Goal: Transaction & Acquisition: Obtain resource

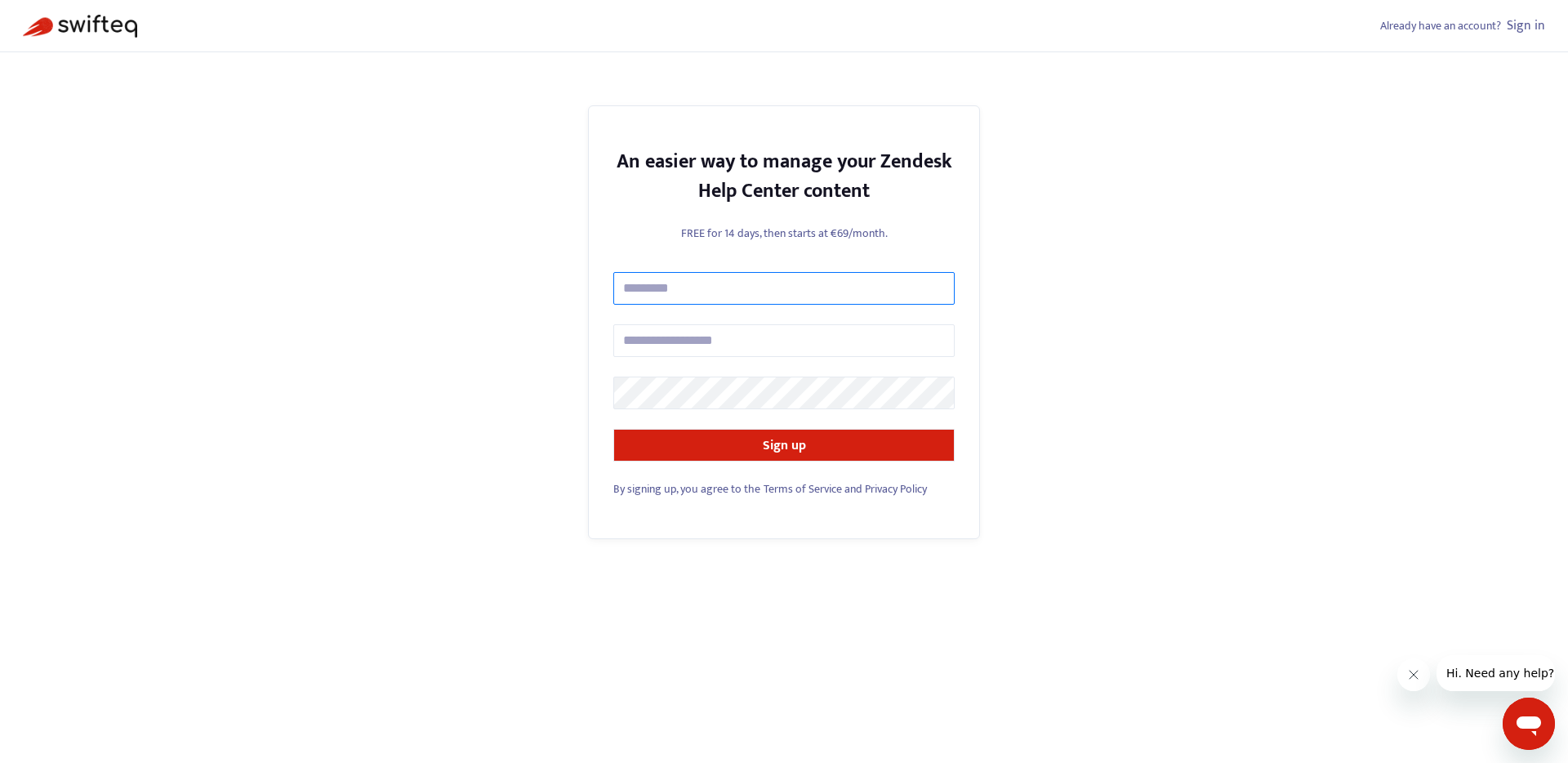
click at [709, 286] on input "text" at bounding box center [784, 288] width 341 height 33
type input "**********"
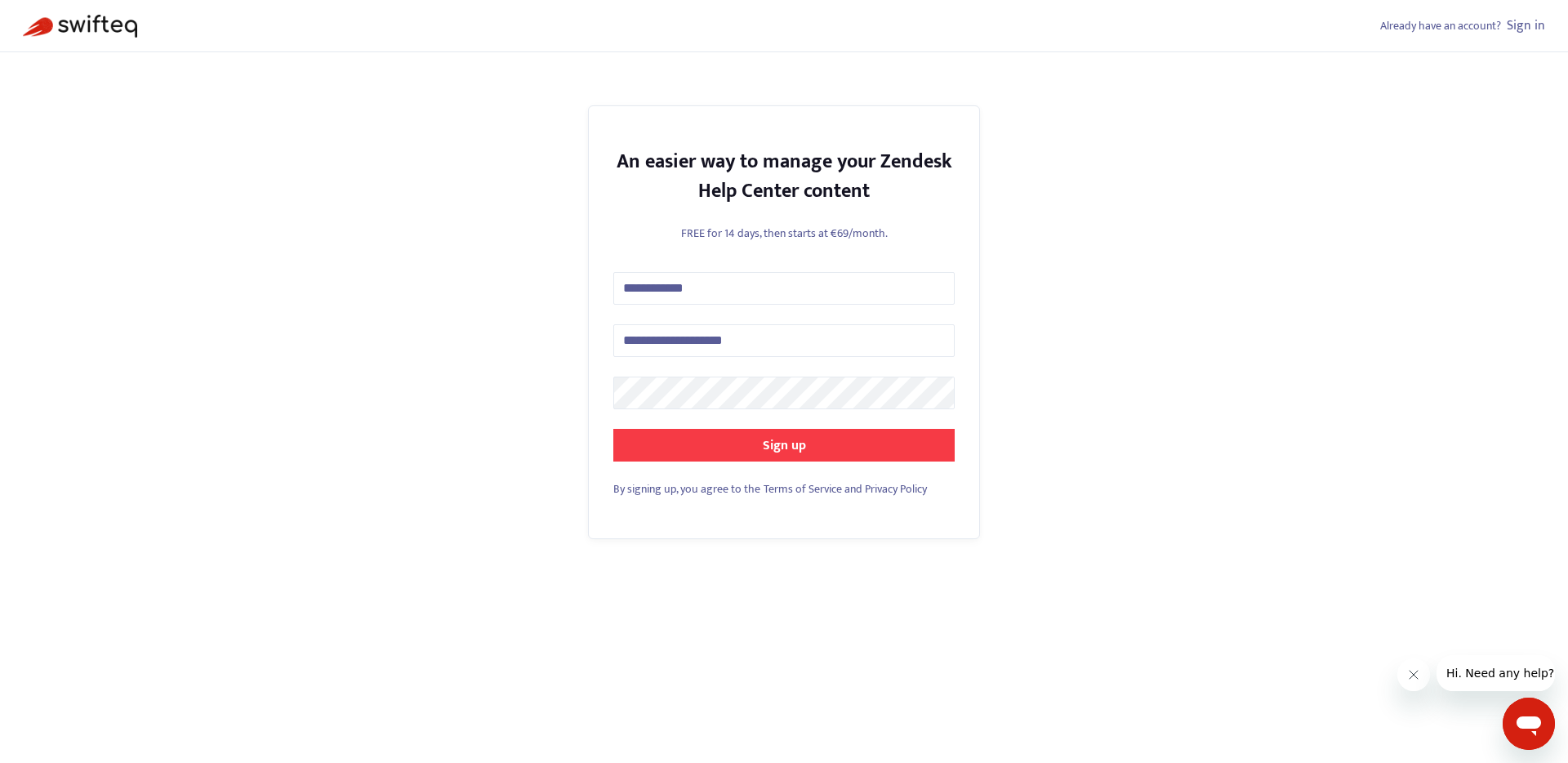
click at [804, 450] on strong "Sign up" at bounding box center [784, 446] width 43 height 22
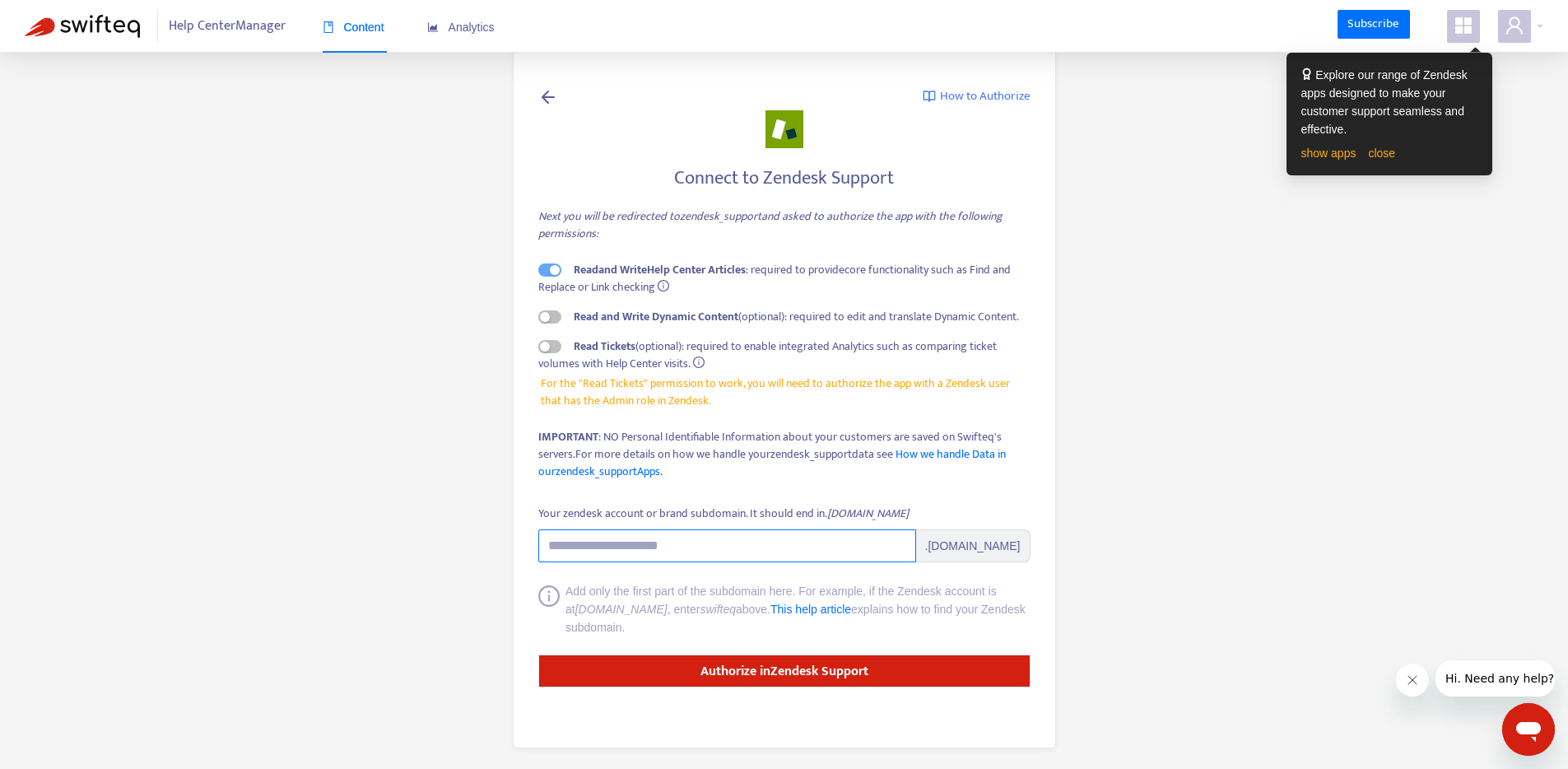
click at [670, 548] on input "Your zendesk account or brand subdomain. It should end in .zendesk.com" at bounding box center [727, 546] width 378 height 33
paste input "**********"
type input "**********"
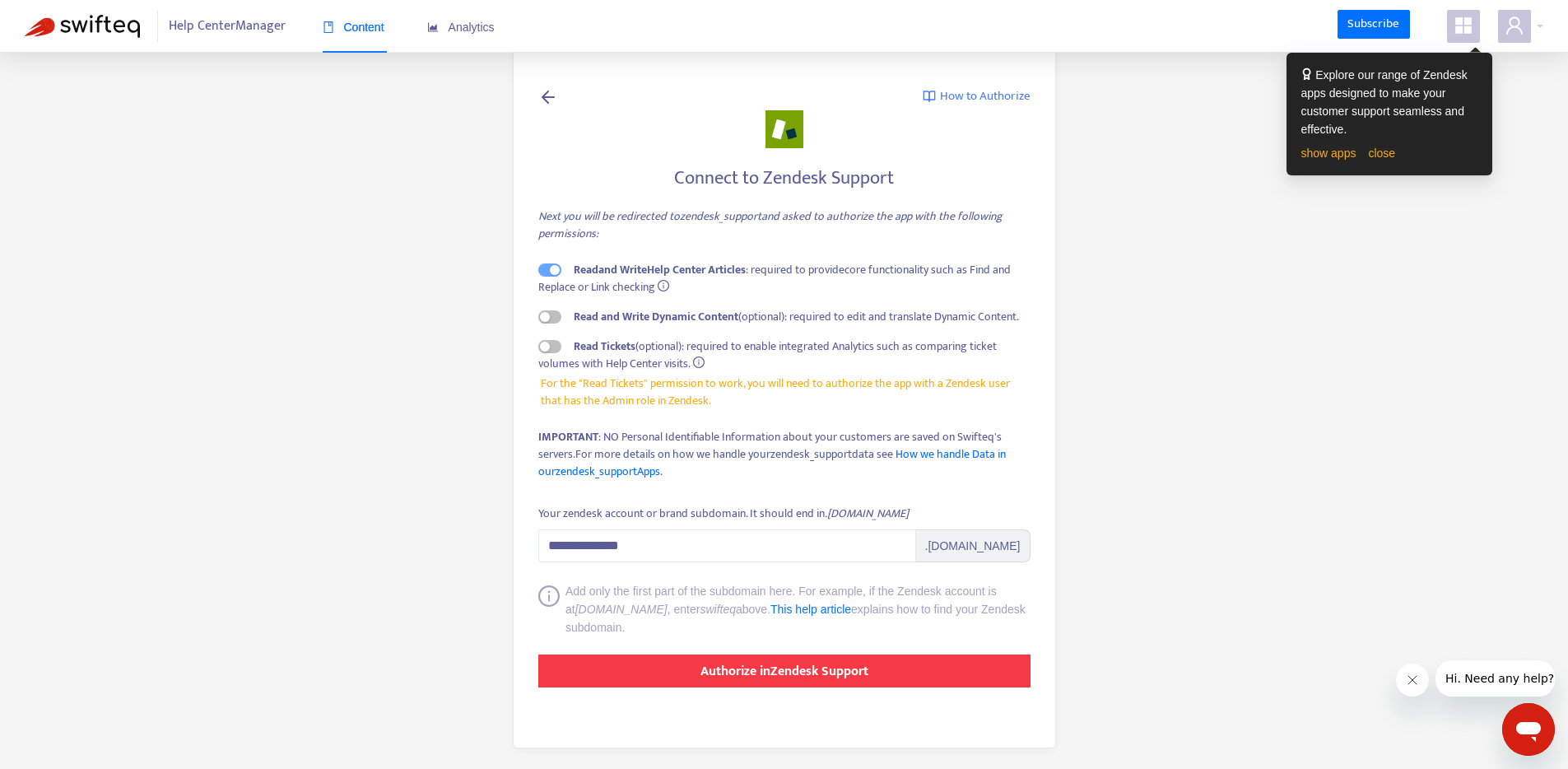
click at [773, 673] on strong "Authorize in Zendesk Support" at bounding box center [784, 671] width 168 height 22
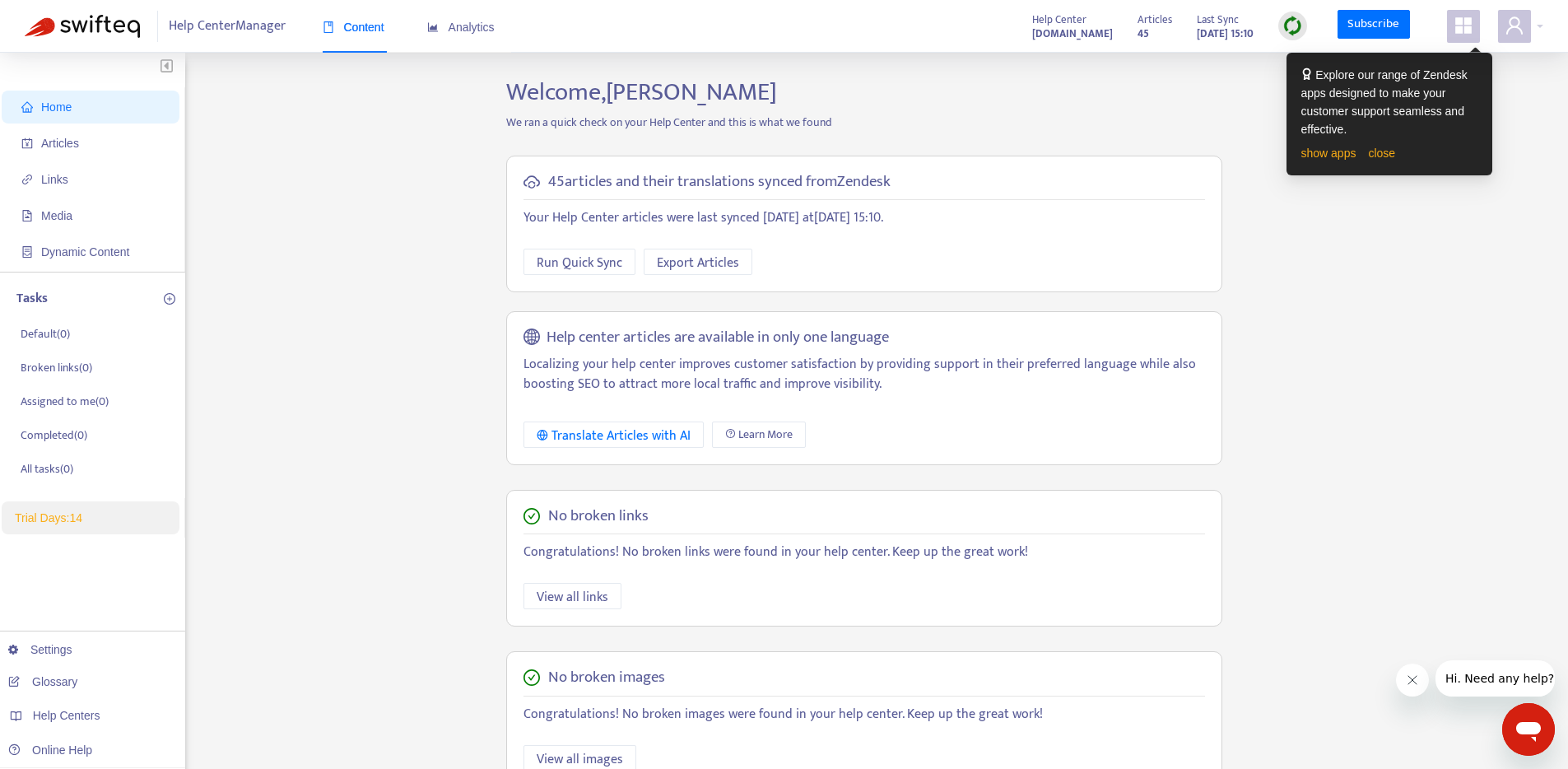
click at [801, 279] on div "45 articles and their translations synced from Zendesk Your Help Center article…" at bounding box center [864, 224] width 716 height 137
click at [740, 265] on button "Export Articles" at bounding box center [698, 262] width 109 height 26
click at [583, 606] on span "View all links" at bounding box center [573, 597] width 72 height 20
click at [57, 141] on span "Articles" at bounding box center [59, 144] width 38 height 14
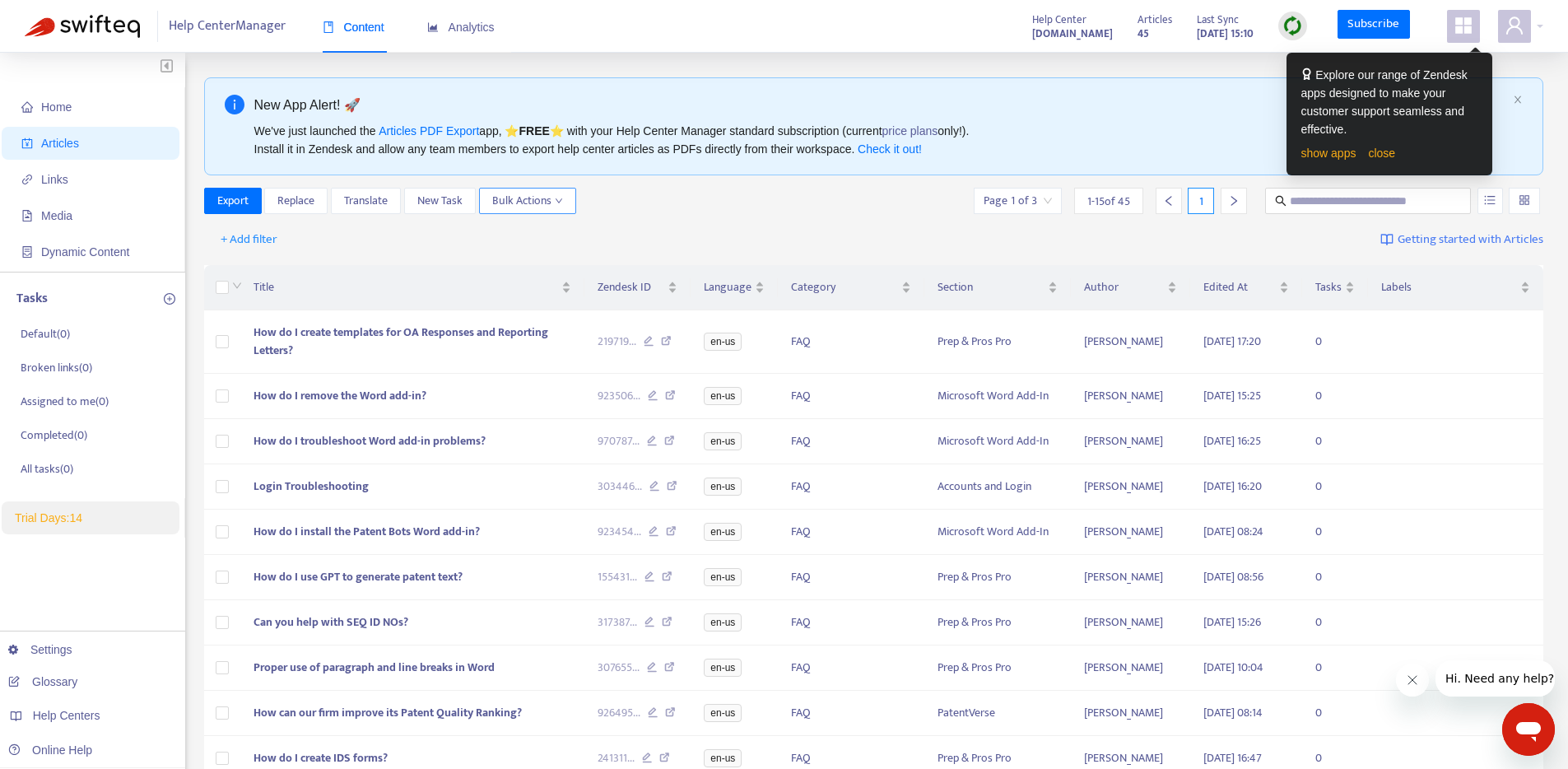
click at [540, 201] on span "Bulk Actions" at bounding box center [527, 200] width 71 height 18
click at [738, 213] on div "Export Replace Translate New Task Bulk Actions Page 1 of 3 1 - 15 of 45 1" at bounding box center [874, 200] width 1341 height 26
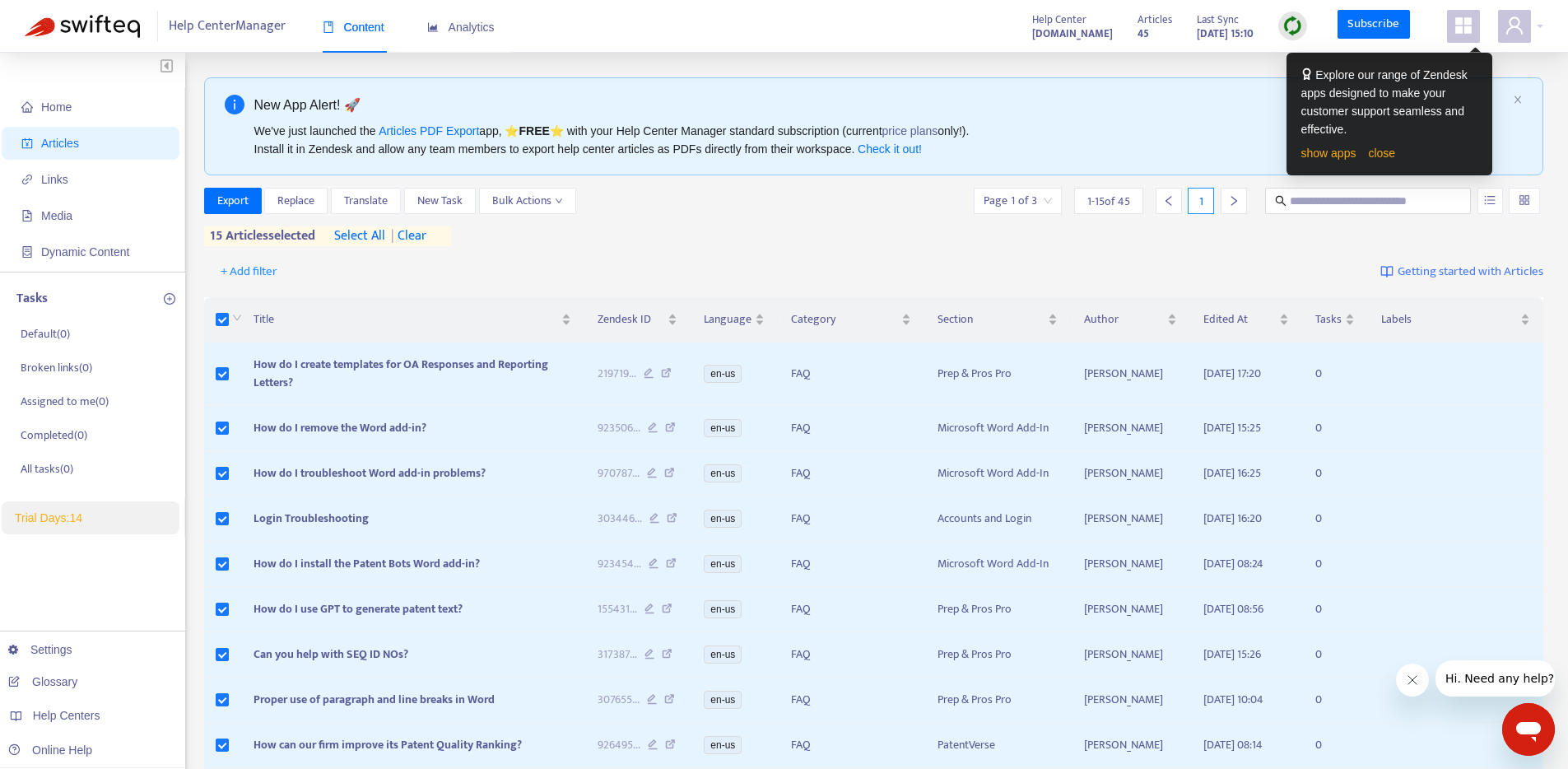
click at [368, 231] on span "select all" at bounding box center [360, 236] width 52 height 19
click at [531, 198] on span "Bulk Actions" at bounding box center [527, 200] width 71 height 18
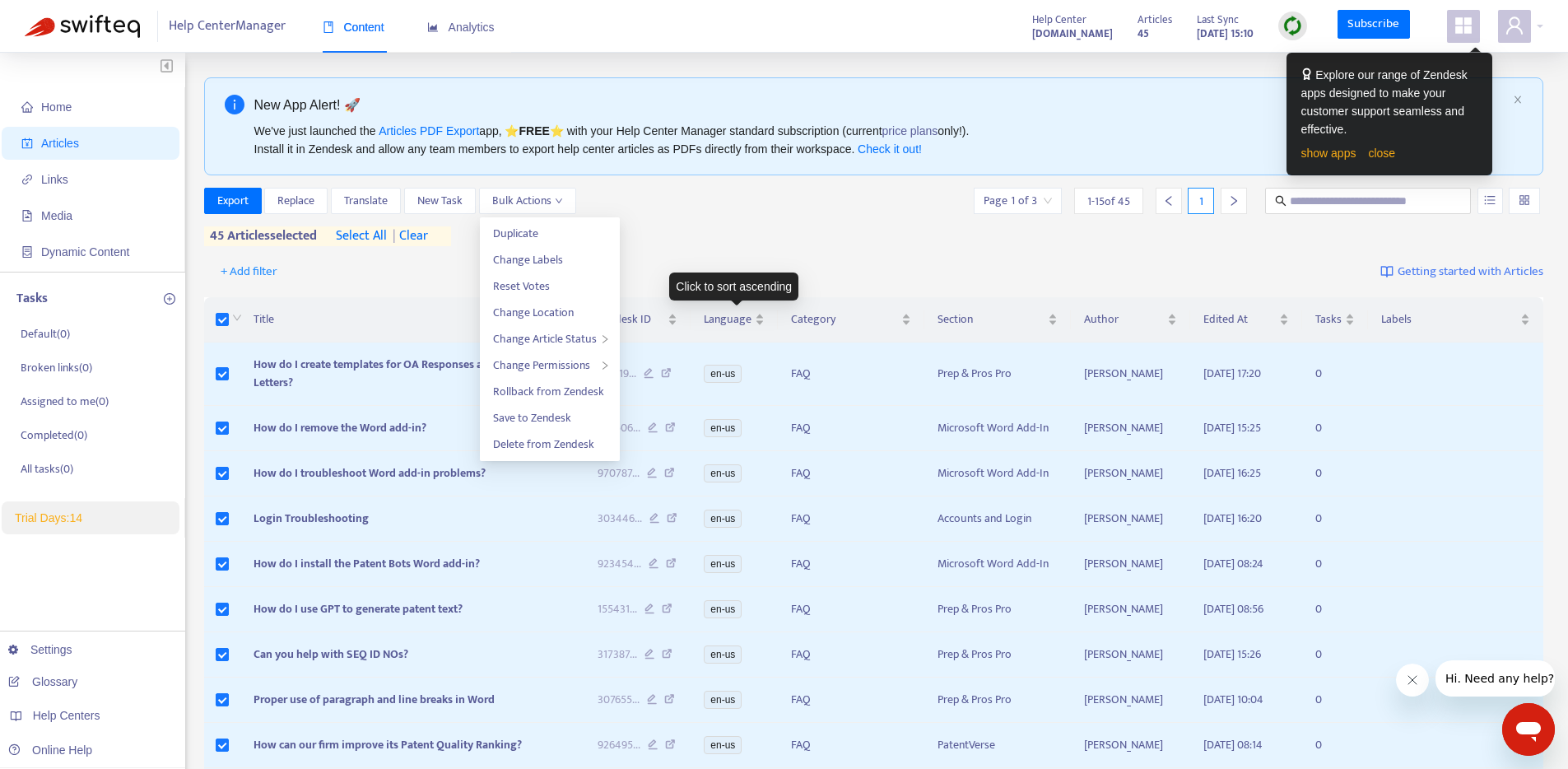
click at [770, 273] on div "Click to sort ascending" at bounding box center [734, 286] width 129 height 28
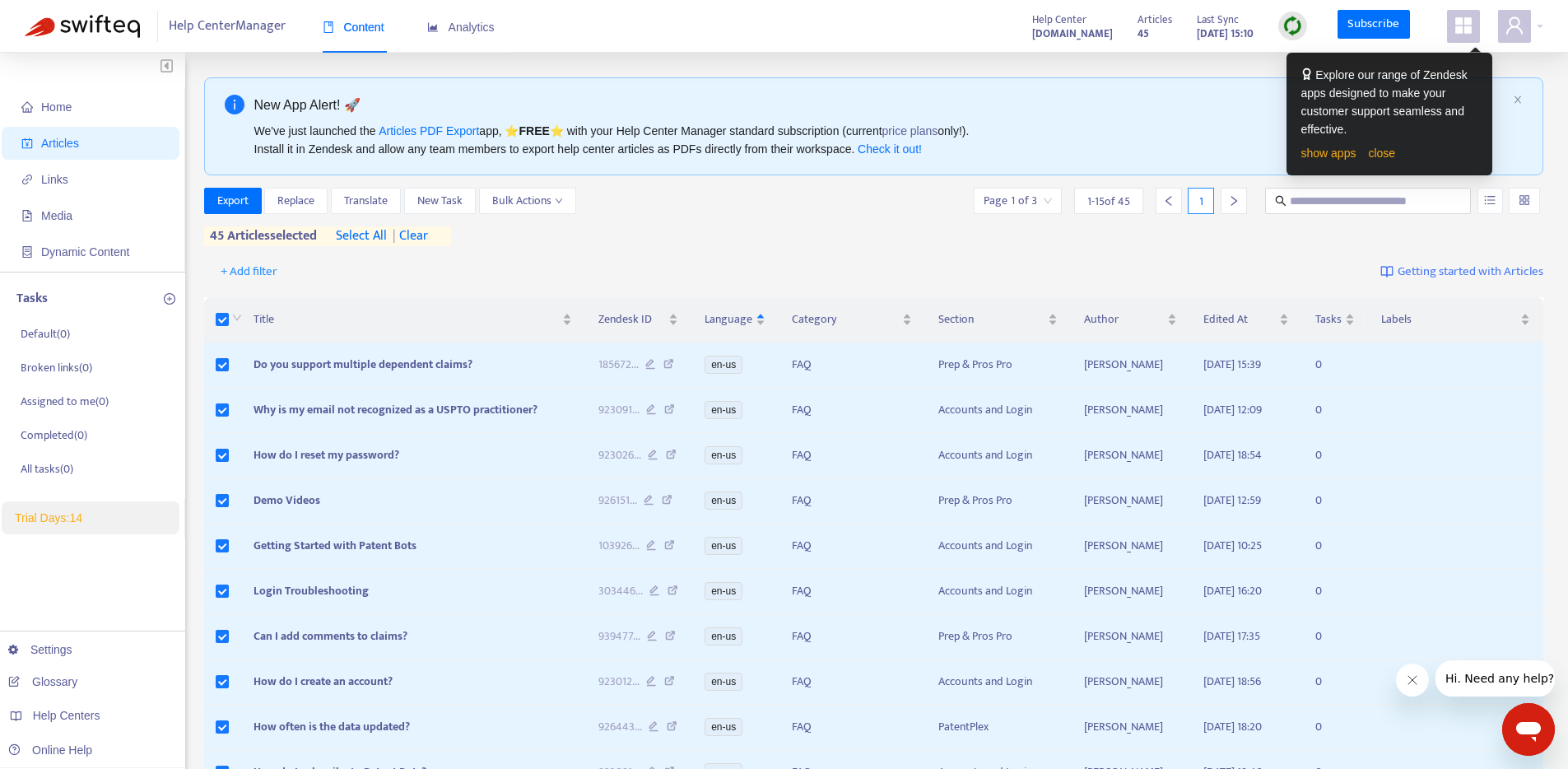
click at [621, 246] on div "Export Replace Translate New Task Bulk Actions Page 1 of 3 1 - 15 of 45 1 45 ar…" at bounding box center [874, 220] width 1341 height 65
click at [533, 199] on span "Bulk Actions" at bounding box center [527, 200] width 71 height 18
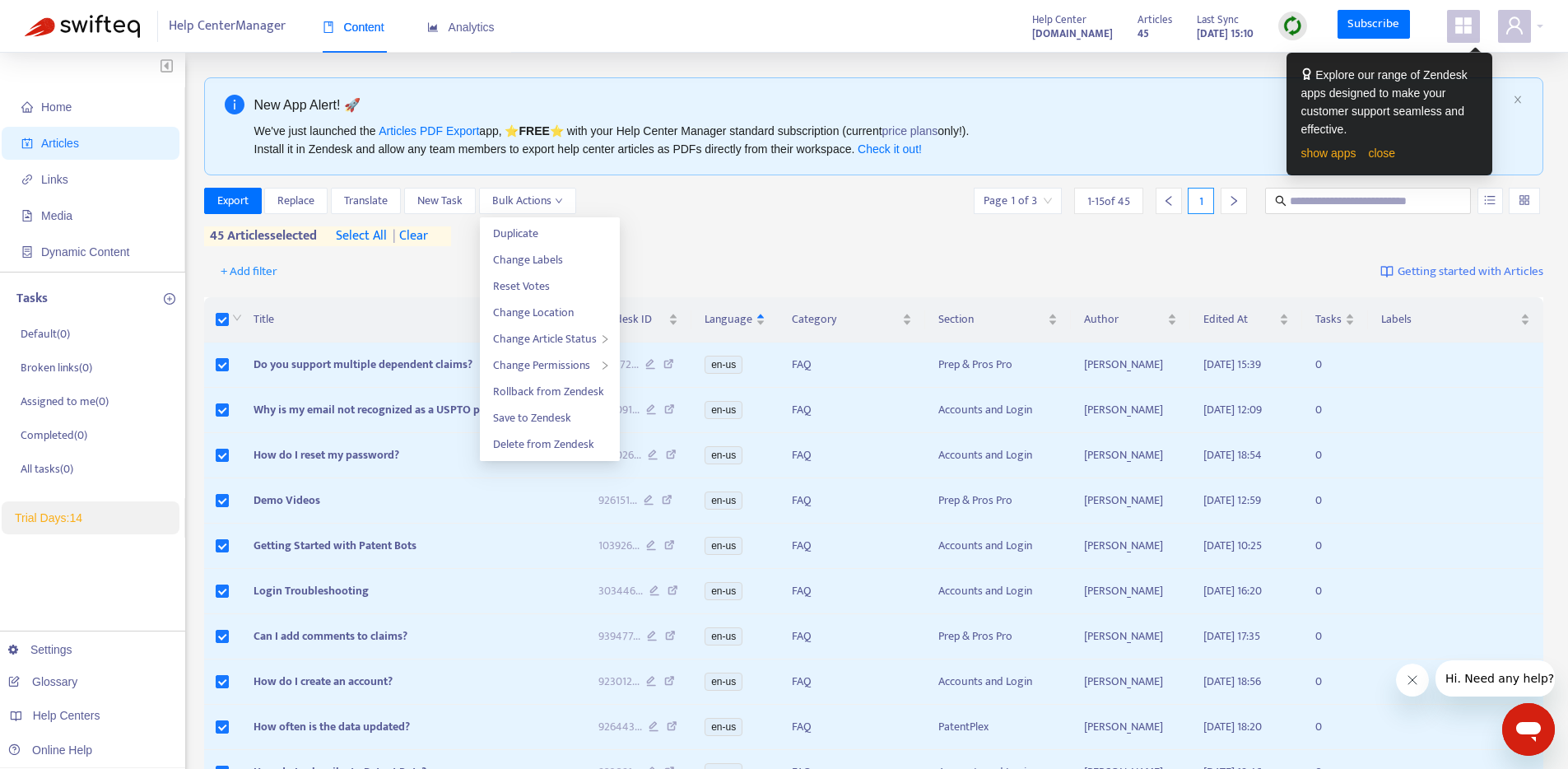
click at [865, 255] on div "+ Add filter Getting started with Articles" at bounding box center [874, 272] width 1341 height 39
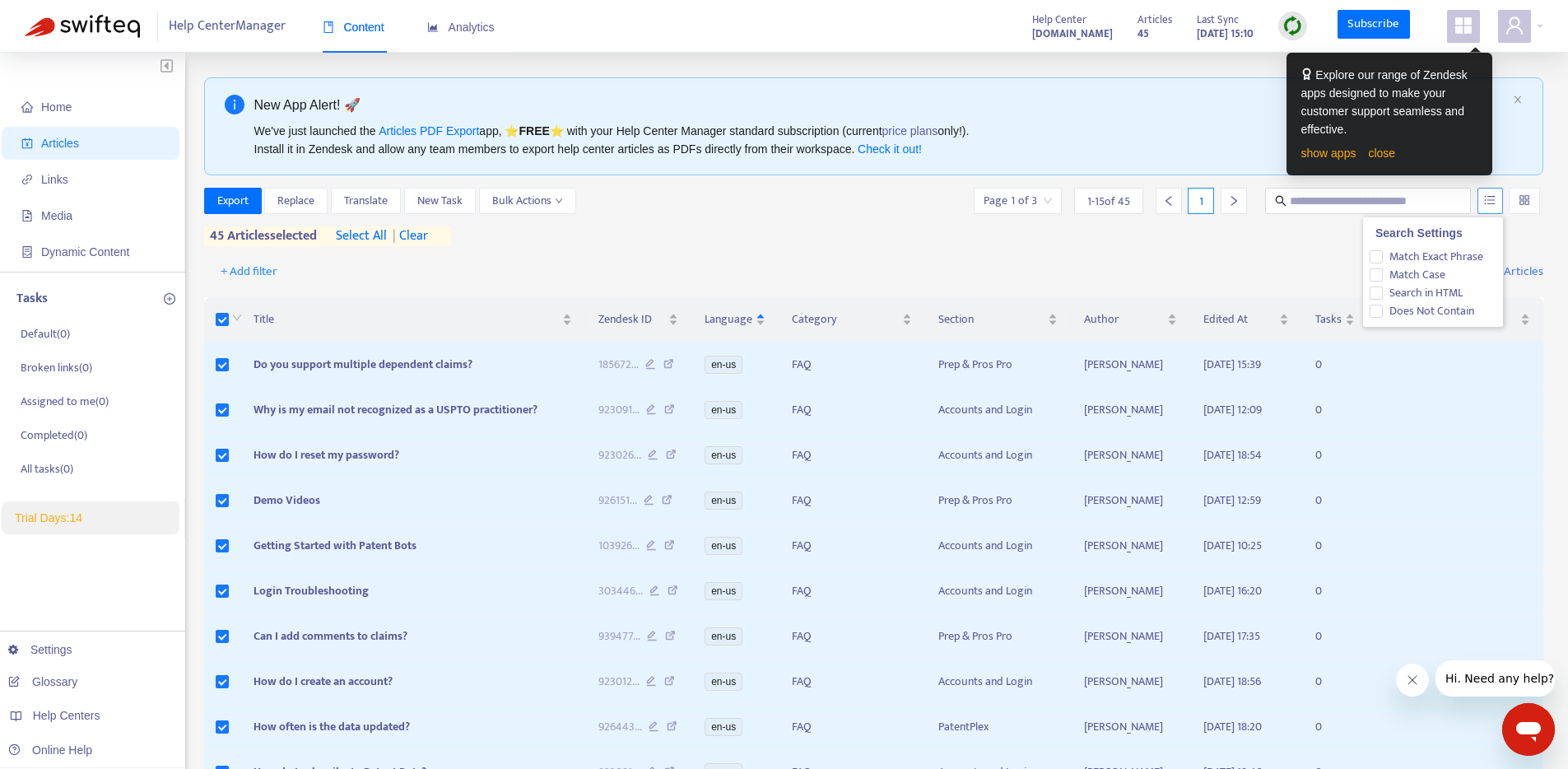
click at [1484, 201] on icon "unordered-list" at bounding box center [1490, 200] width 12 height 12
click at [1204, 234] on div "Export Replace Translate New Task Bulk Actions Page 1 of 3 1 - 15 of 45 1 45 ar…" at bounding box center [874, 217] width 1341 height 58
click at [1382, 150] on link "close" at bounding box center [1382, 154] width 27 height 14
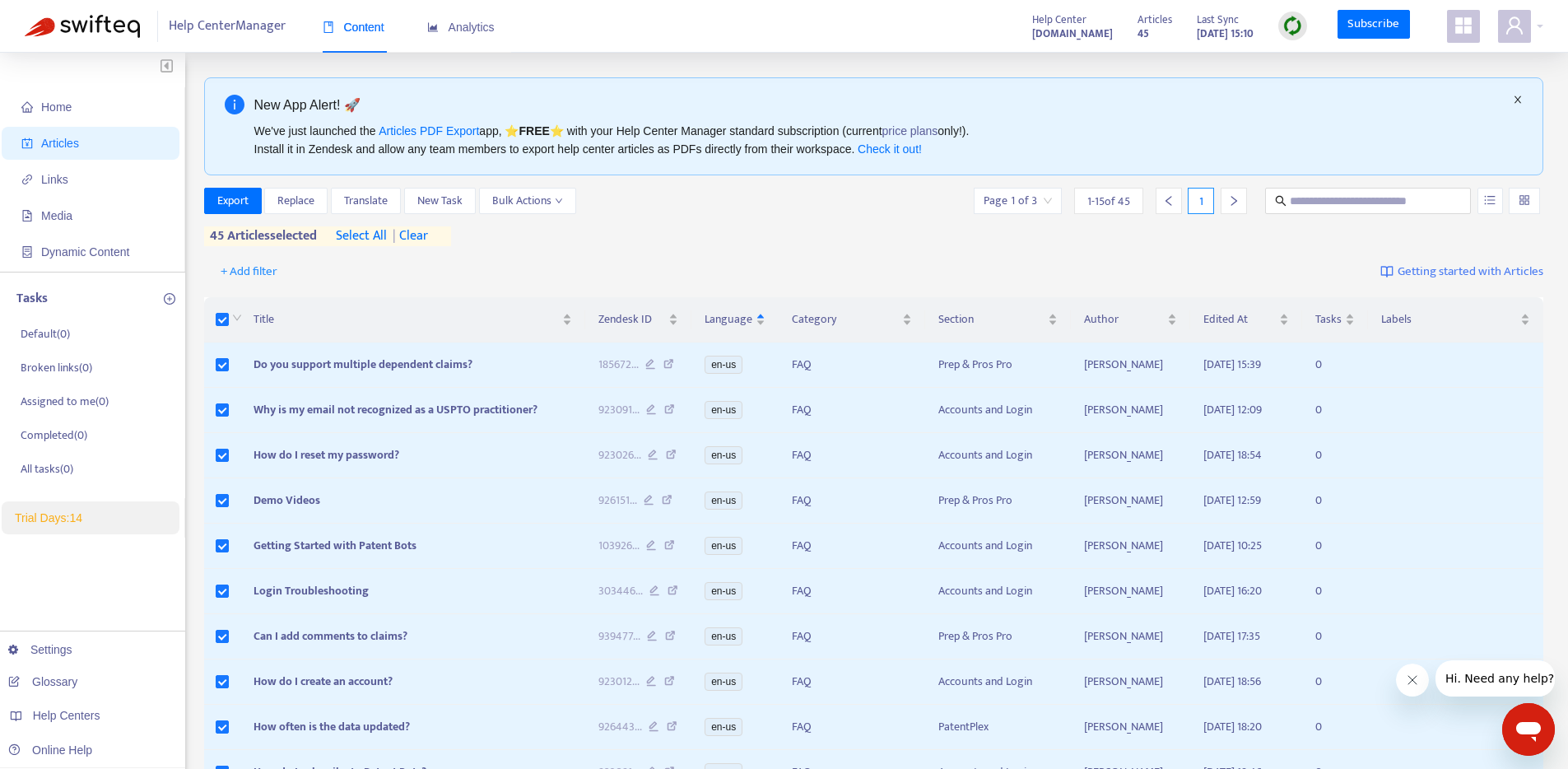
click at [1517, 98] on icon "close" at bounding box center [1517, 100] width 7 height 8
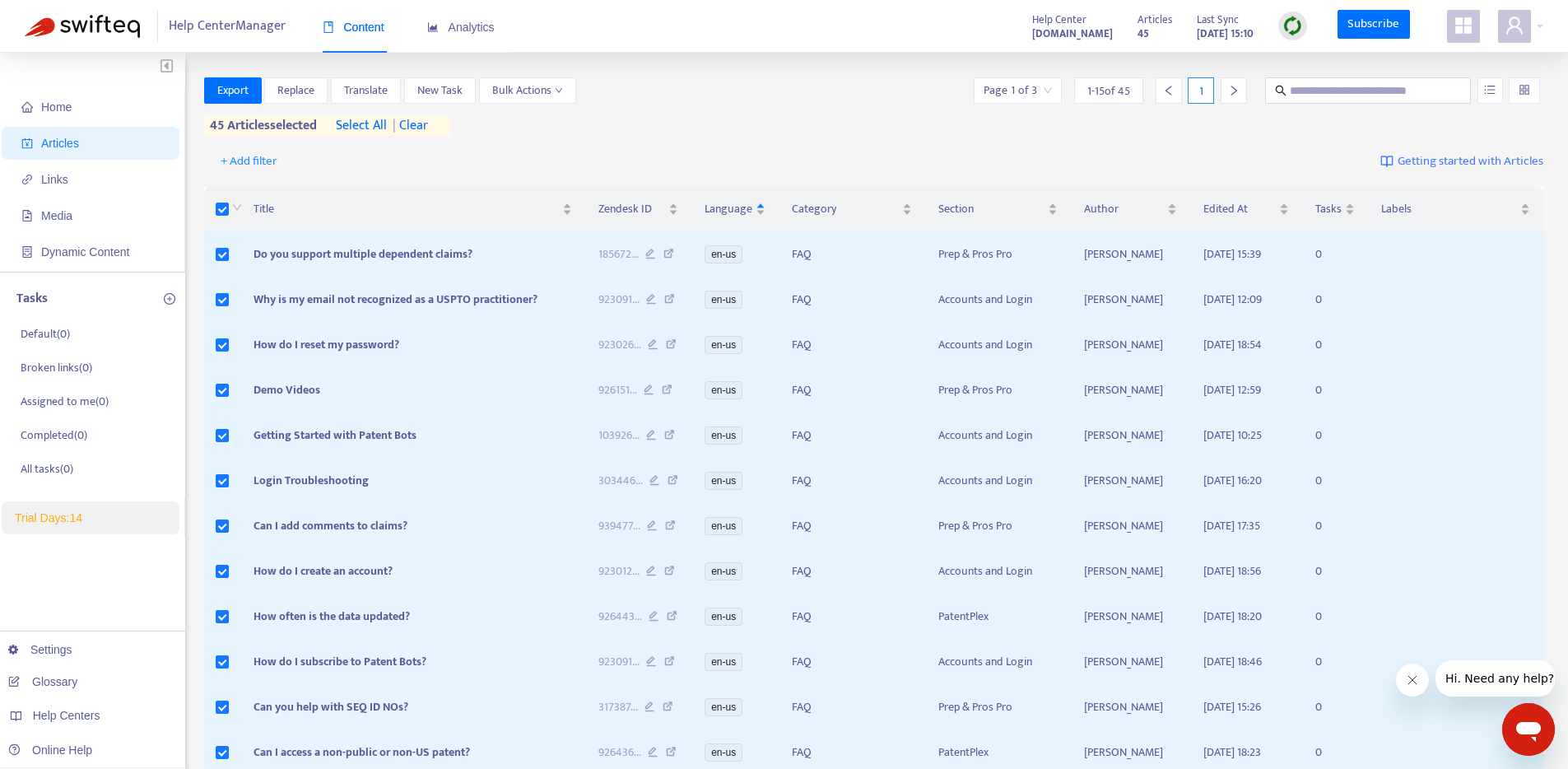
click at [769, 126] on div "Export Replace Translate New Task Bulk Actions Page 1 of 3 1 - 15 of 45 1 45 ar…" at bounding box center [874, 107] width 1341 height 58
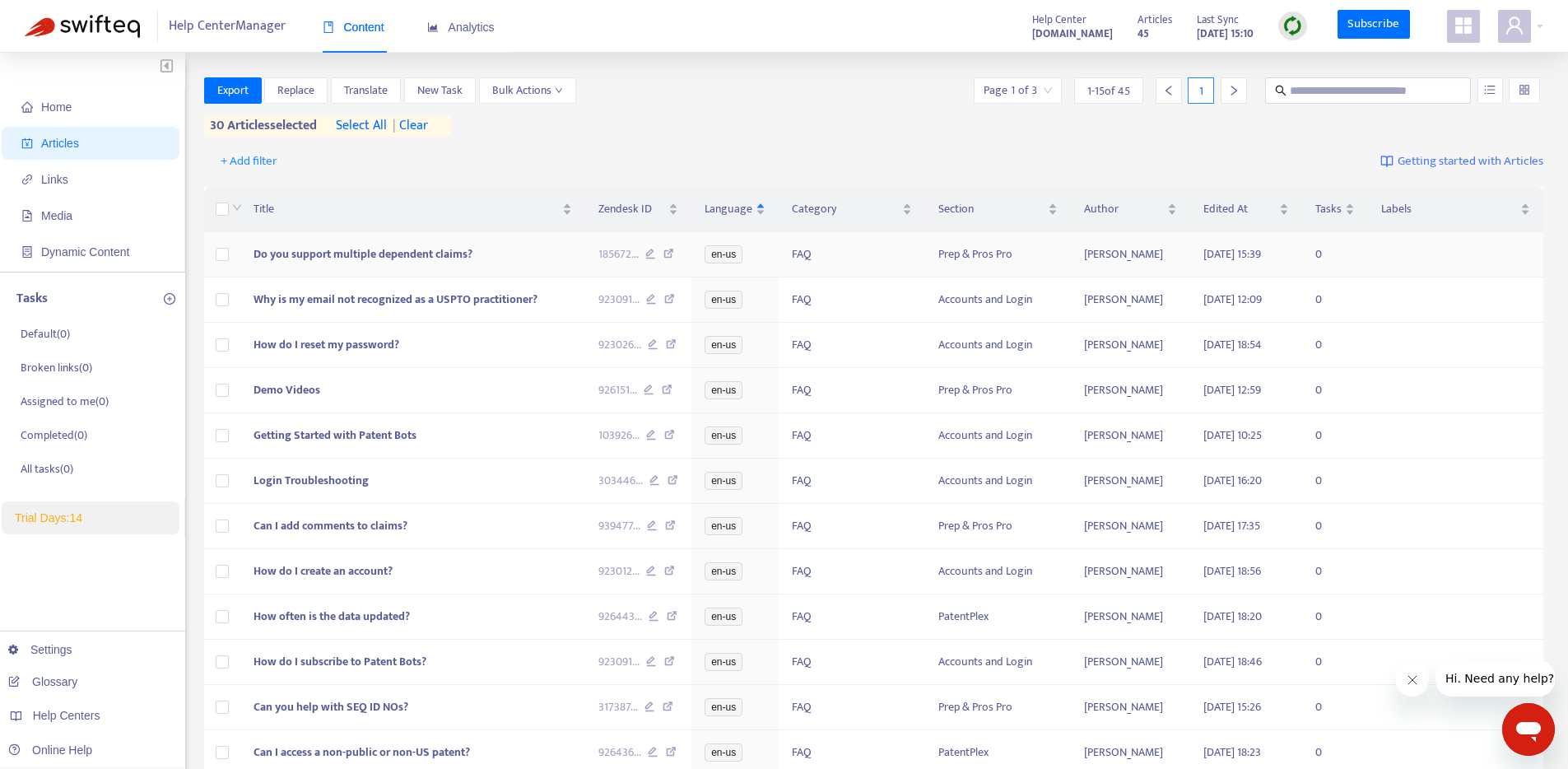
click at [1431, 256] on td at bounding box center [1456, 255] width 175 height 46
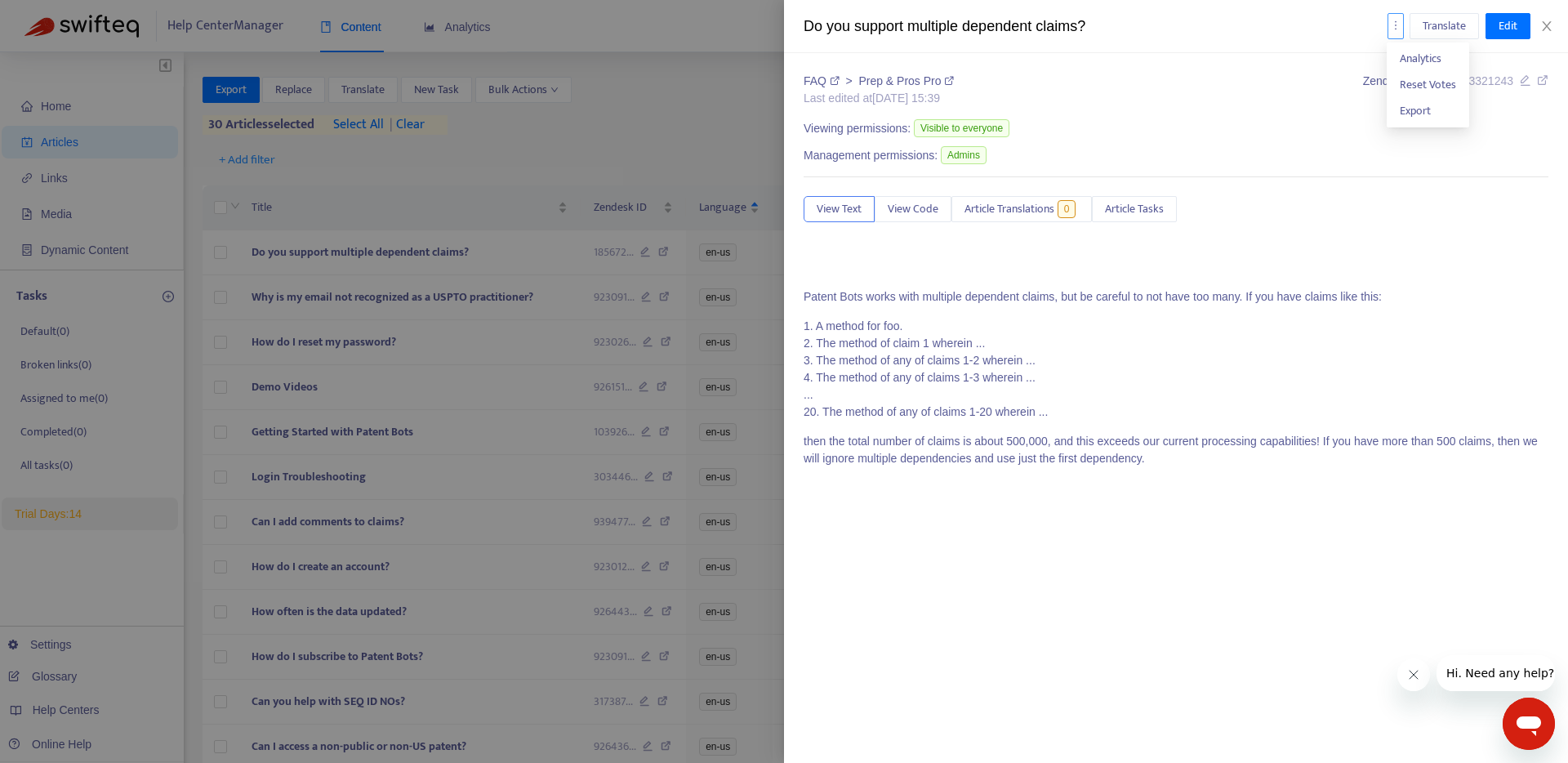
click at [1392, 24] on icon "more" at bounding box center [1395, 25] width 12 height 12
click at [1549, 27] on icon "close" at bounding box center [1547, 26] width 14 height 14
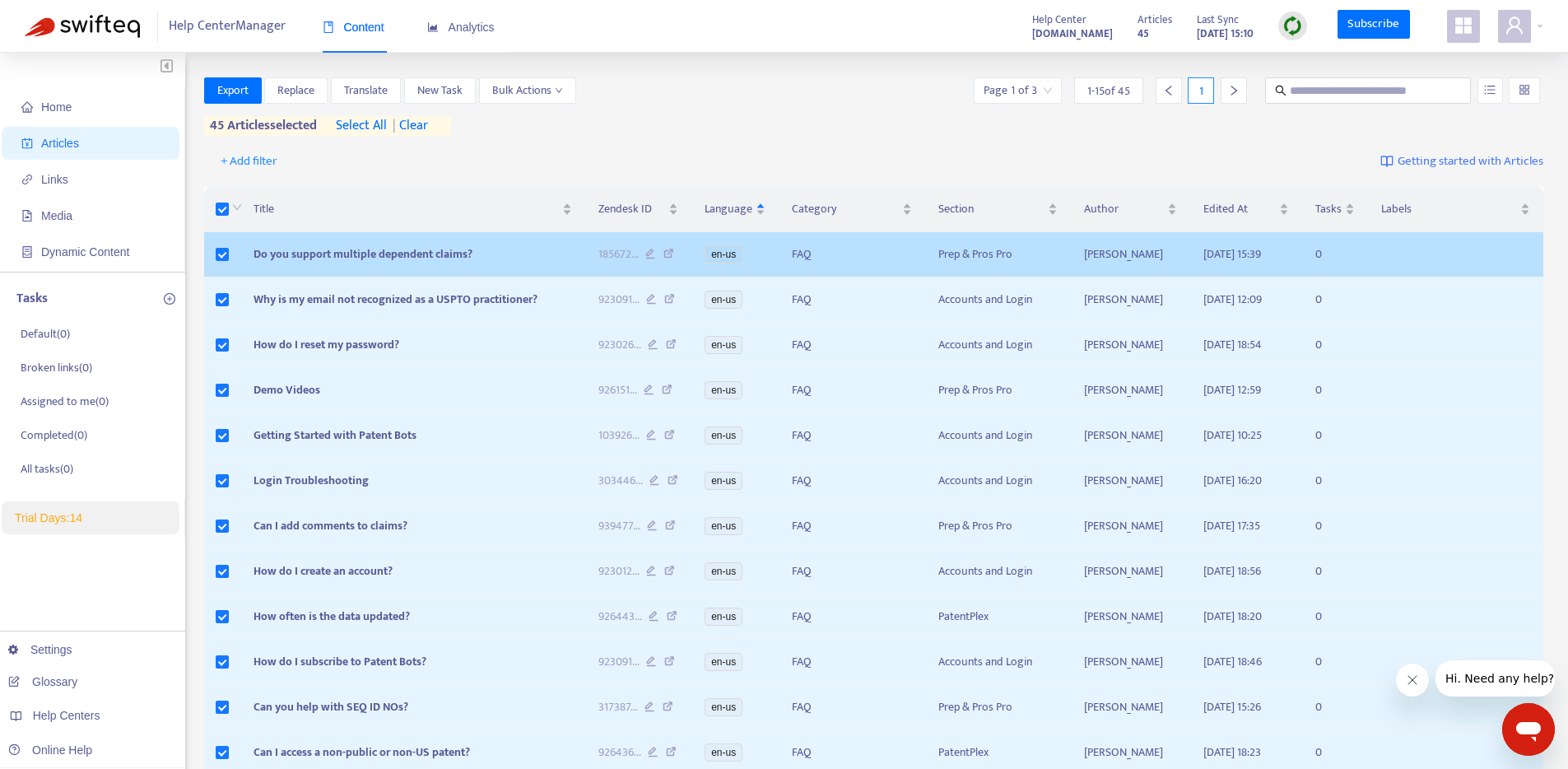
click at [1390, 261] on td at bounding box center [1456, 255] width 175 height 46
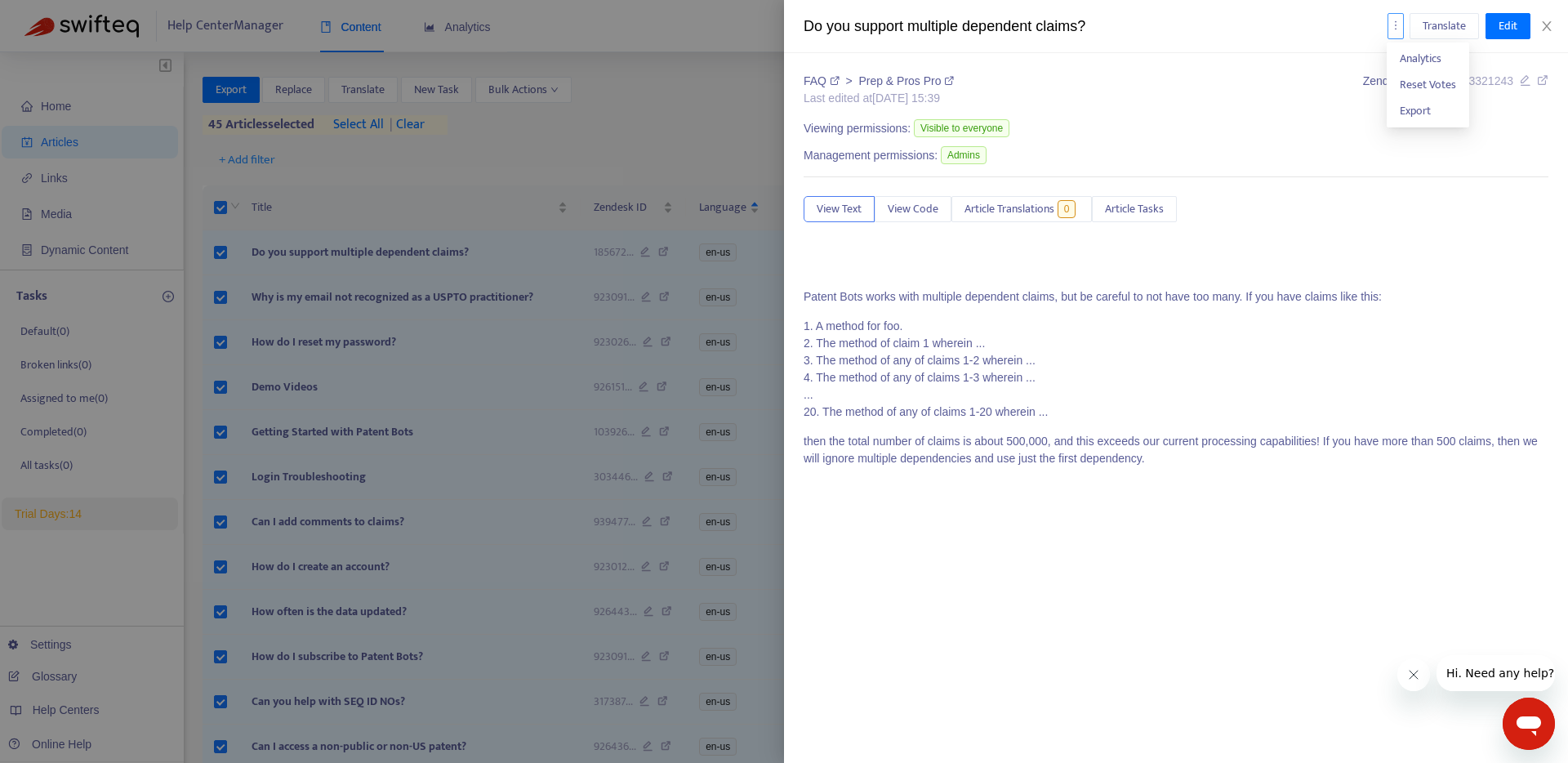
click at [1396, 27] on icon "more" at bounding box center [1395, 25] width 12 height 12
click at [1415, 120] on span "Export" at bounding box center [1416, 110] width 31 height 18
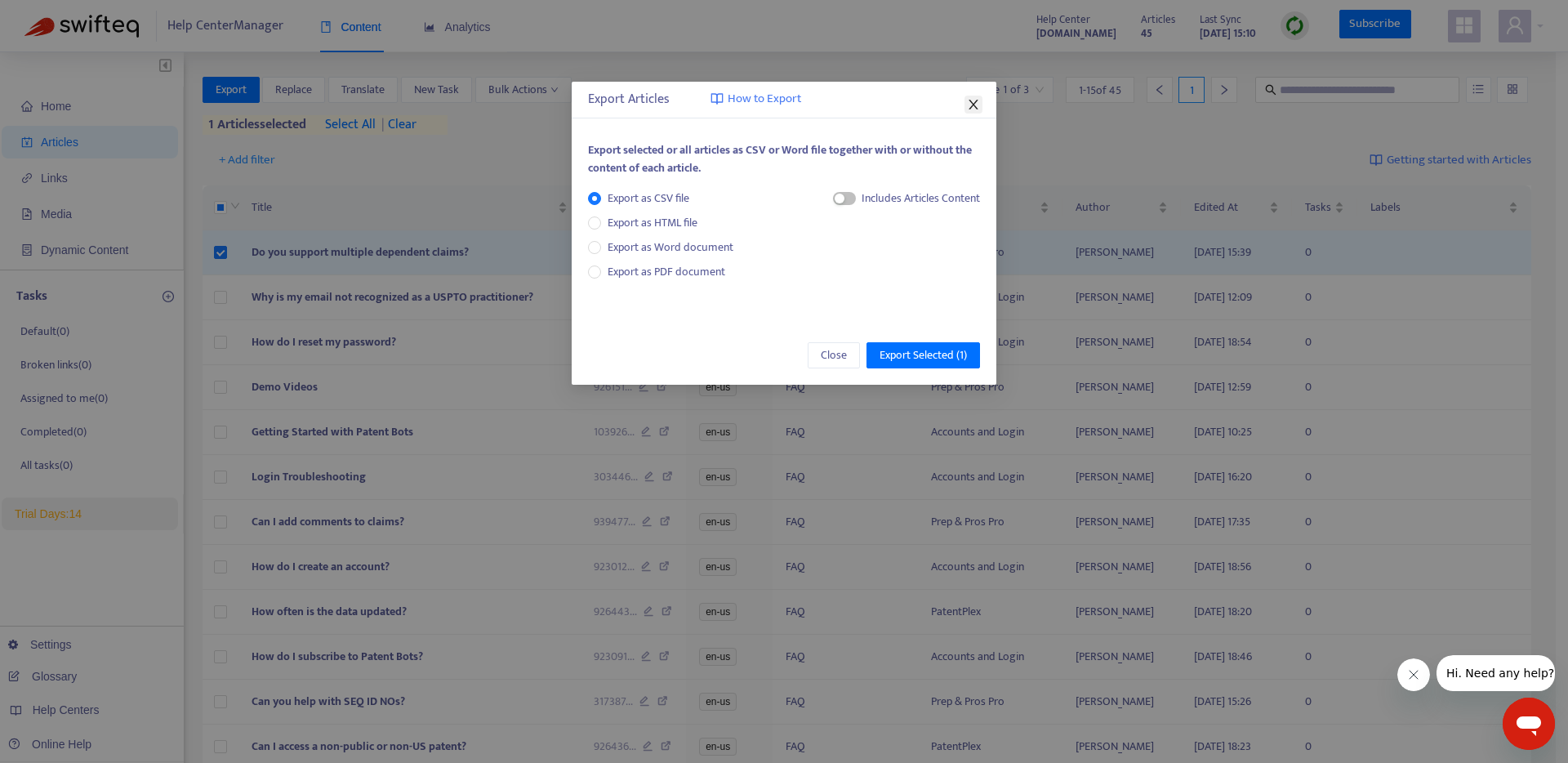
click at [973, 98] on icon "close" at bounding box center [974, 105] width 14 height 14
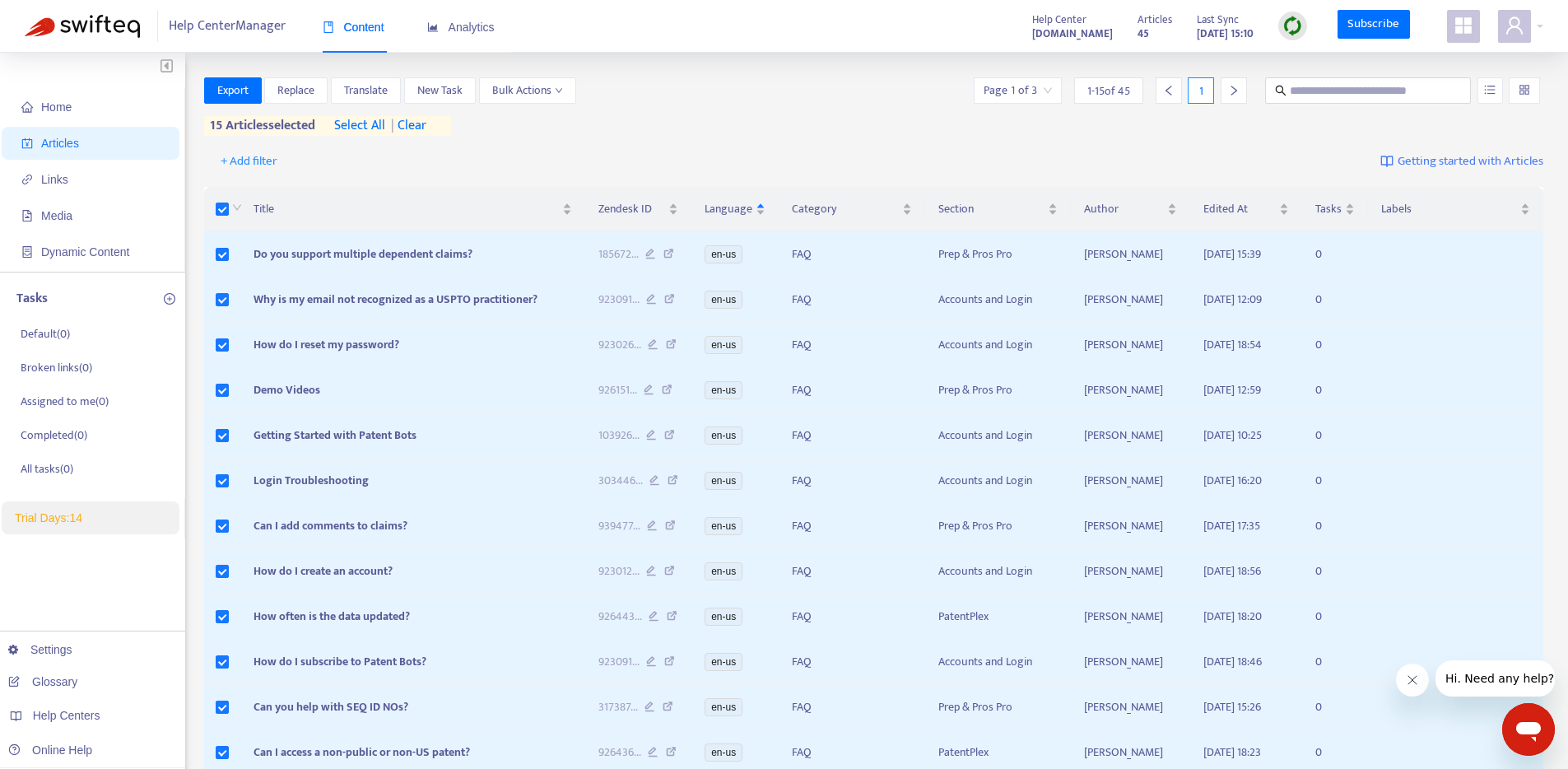
click at [360, 126] on span "select all" at bounding box center [360, 125] width 52 height 19
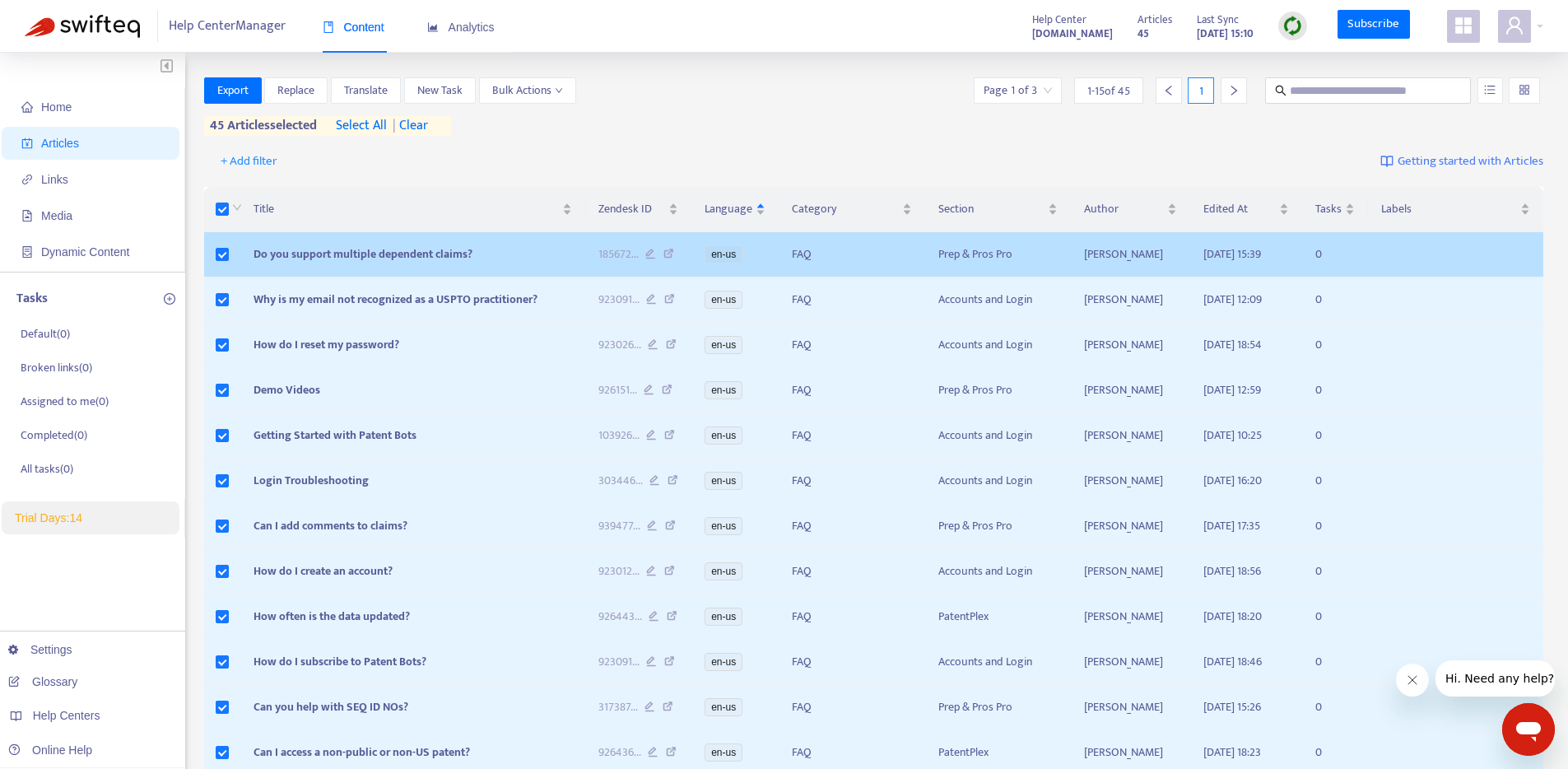
click at [1465, 259] on td at bounding box center [1456, 255] width 175 height 46
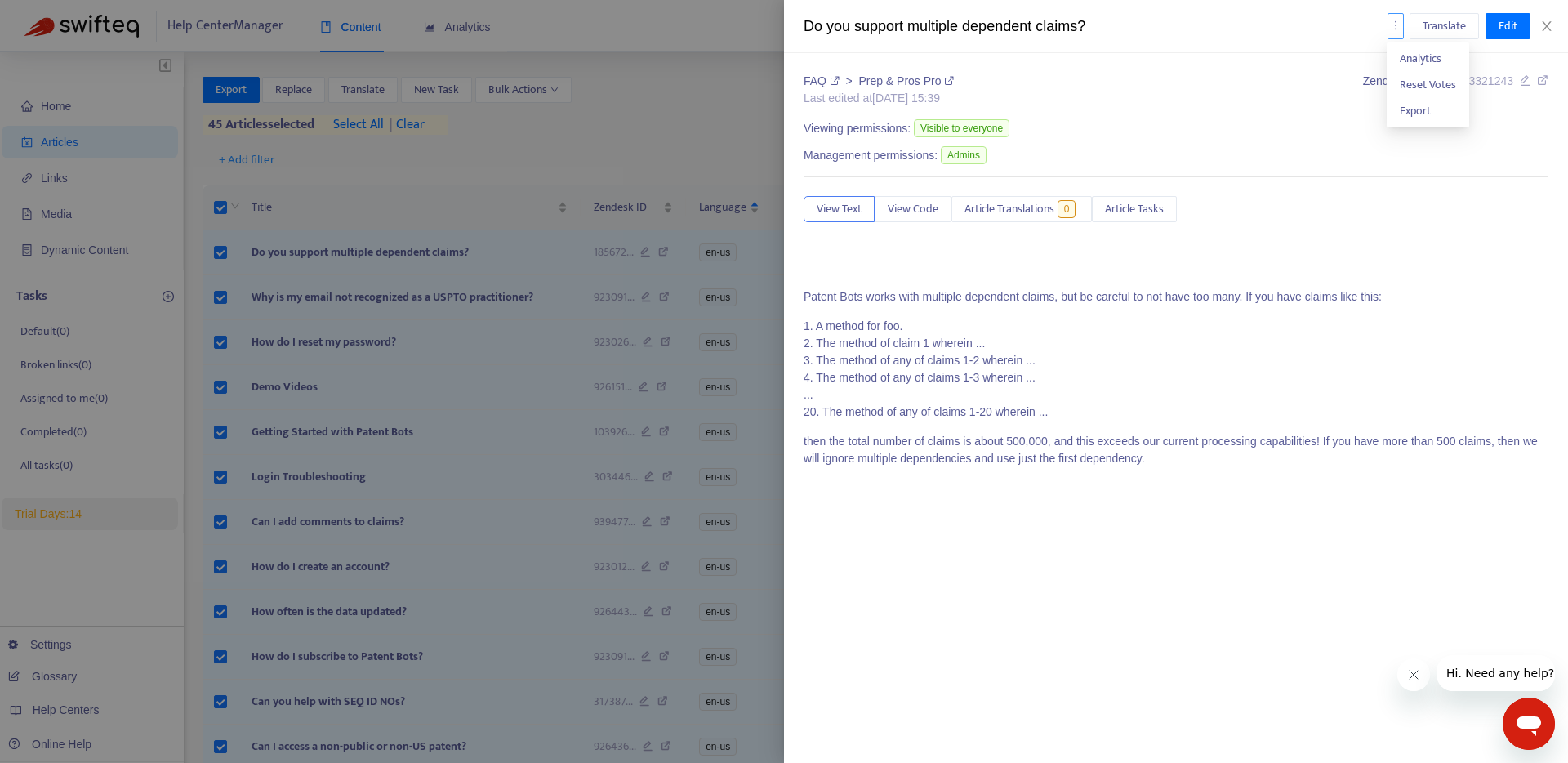
click at [1392, 25] on icon "more" at bounding box center [1395, 25] width 12 height 12
click at [1417, 113] on span "Export" at bounding box center [1416, 110] width 31 height 18
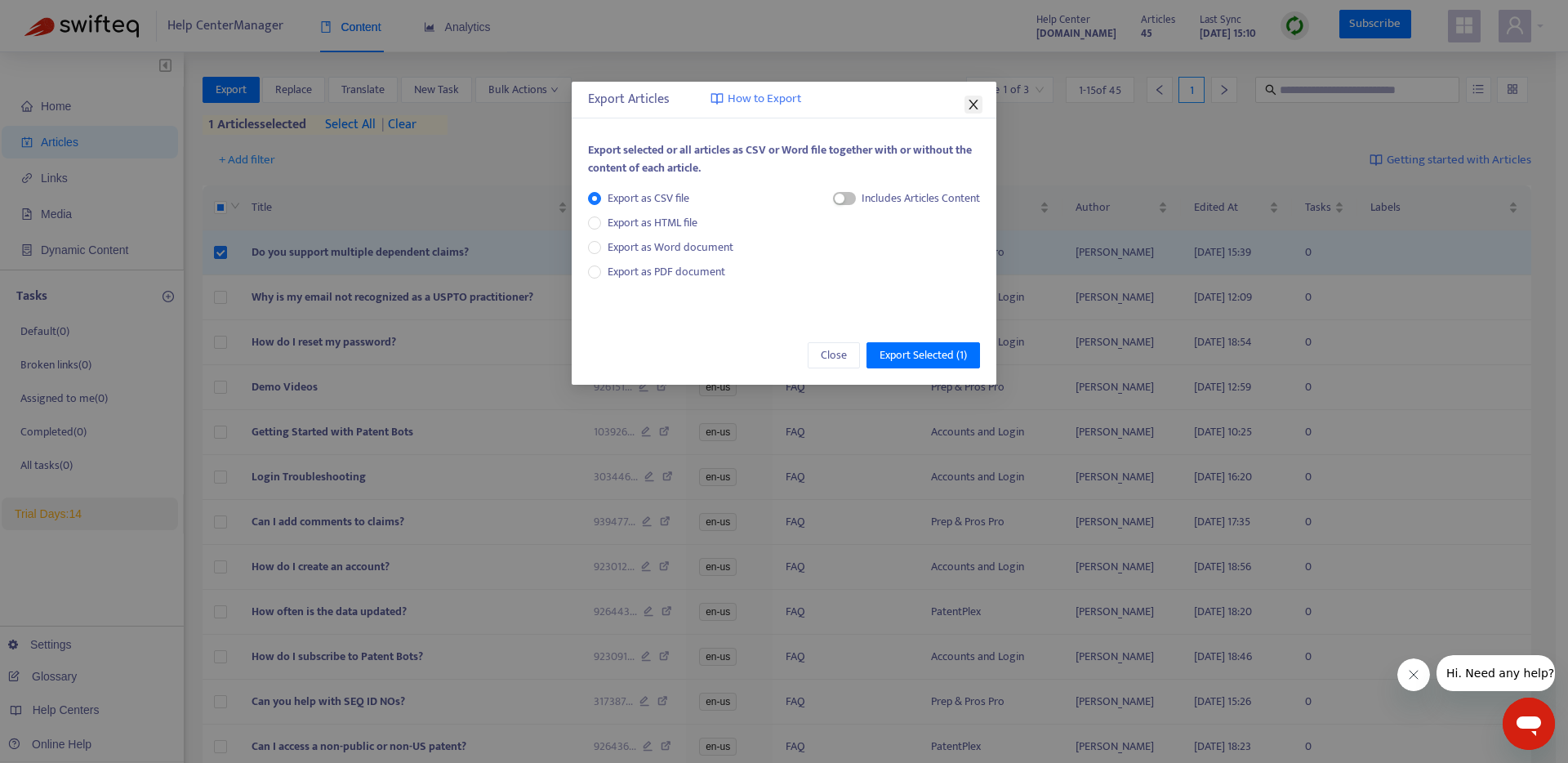
click at [973, 98] on icon "close" at bounding box center [974, 105] width 14 height 14
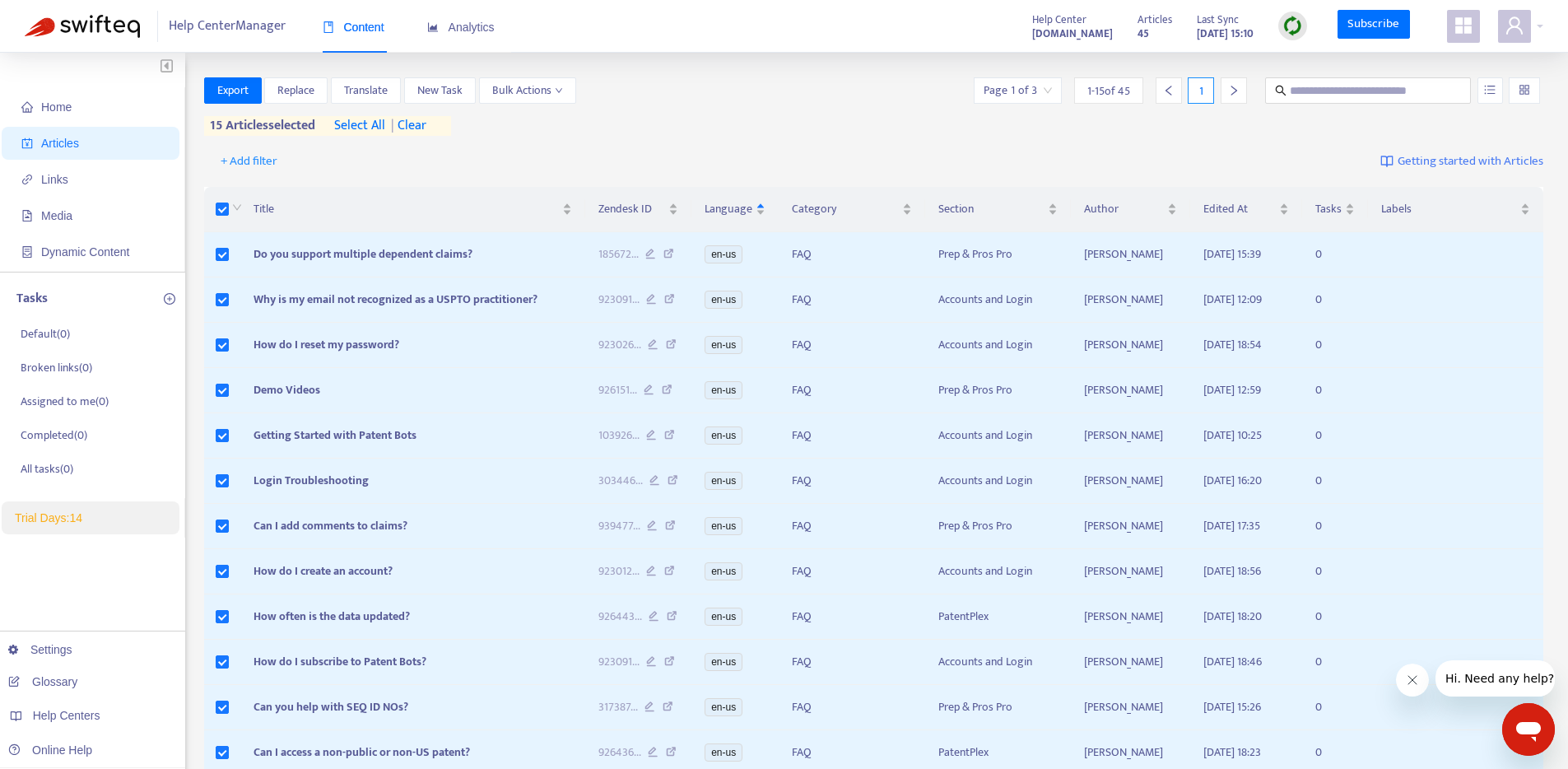
click at [357, 123] on span "select all" at bounding box center [360, 125] width 52 height 19
click at [515, 146] on div "+ Add filter Getting started with Articles" at bounding box center [874, 162] width 1341 height 39
click at [414, 200] on div "Title" at bounding box center [413, 209] width 319 height 18
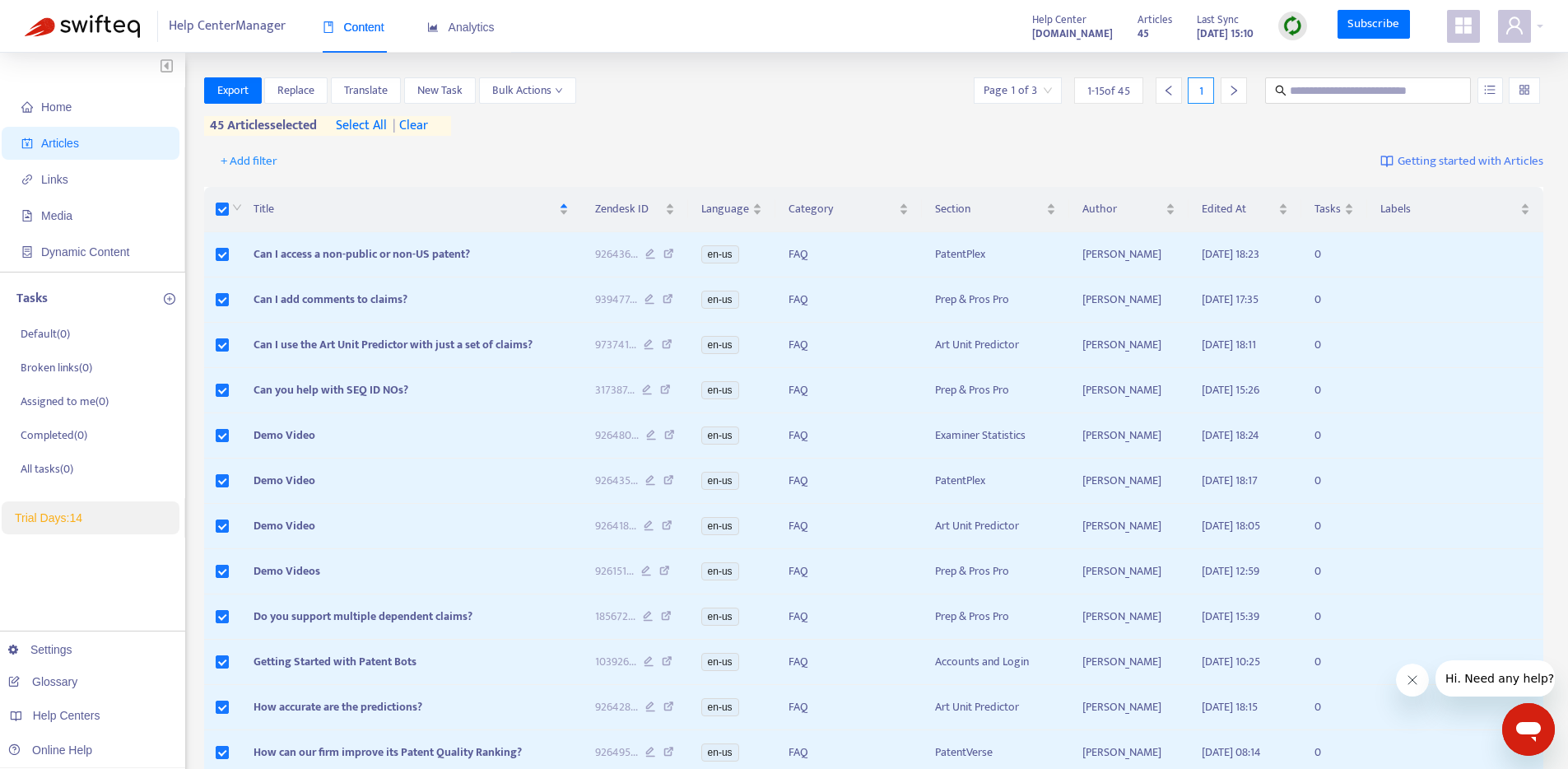
click at [420, 122] on span "| clear" at bounding box center [407, 125] width 41 height 19
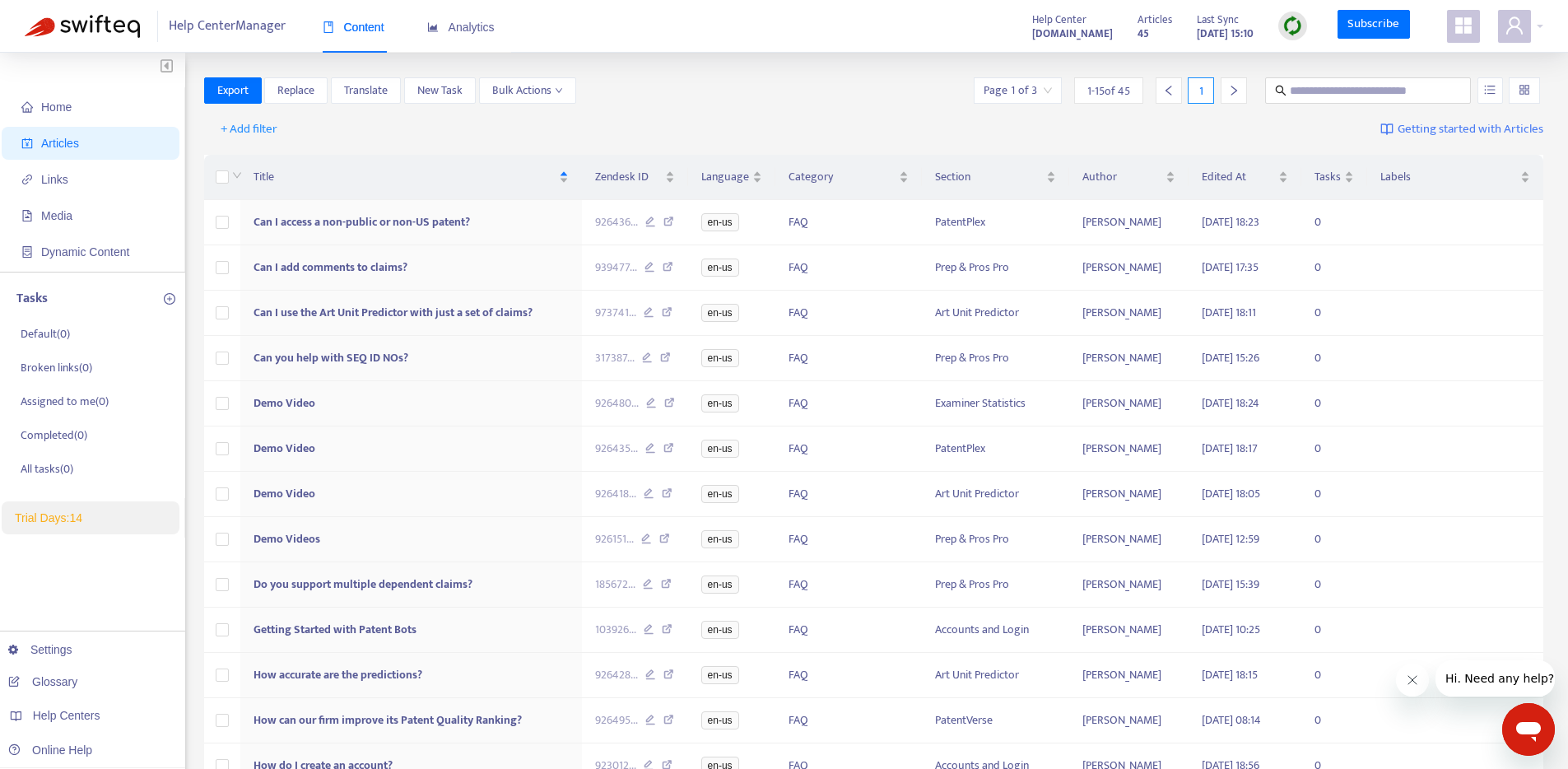
click at [228, 180] on div at bounding box center [235, 177] width 14 height 18
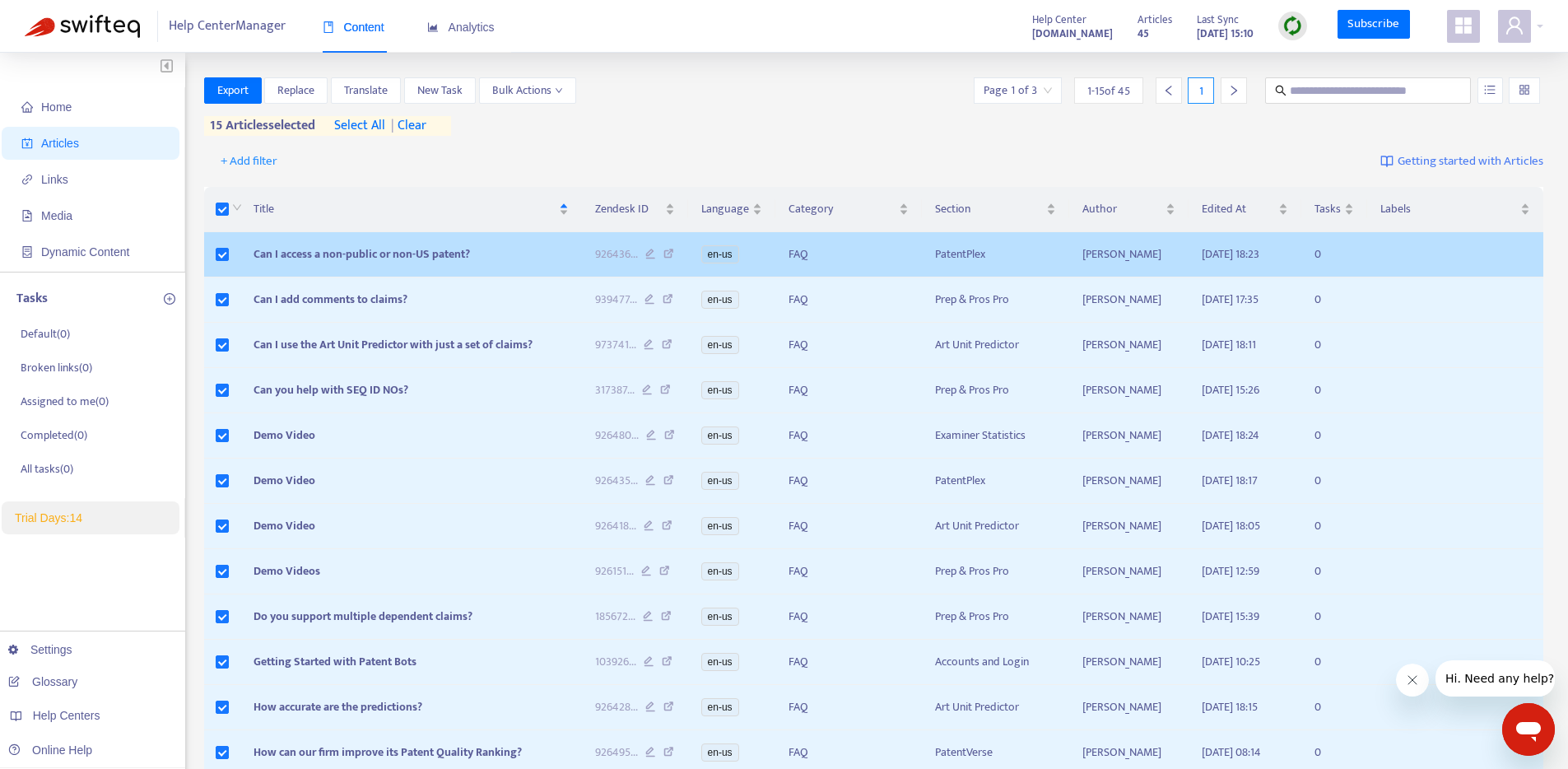
click at [1384, 264] on td at bounding box center [1455, 255] width 176 height 46
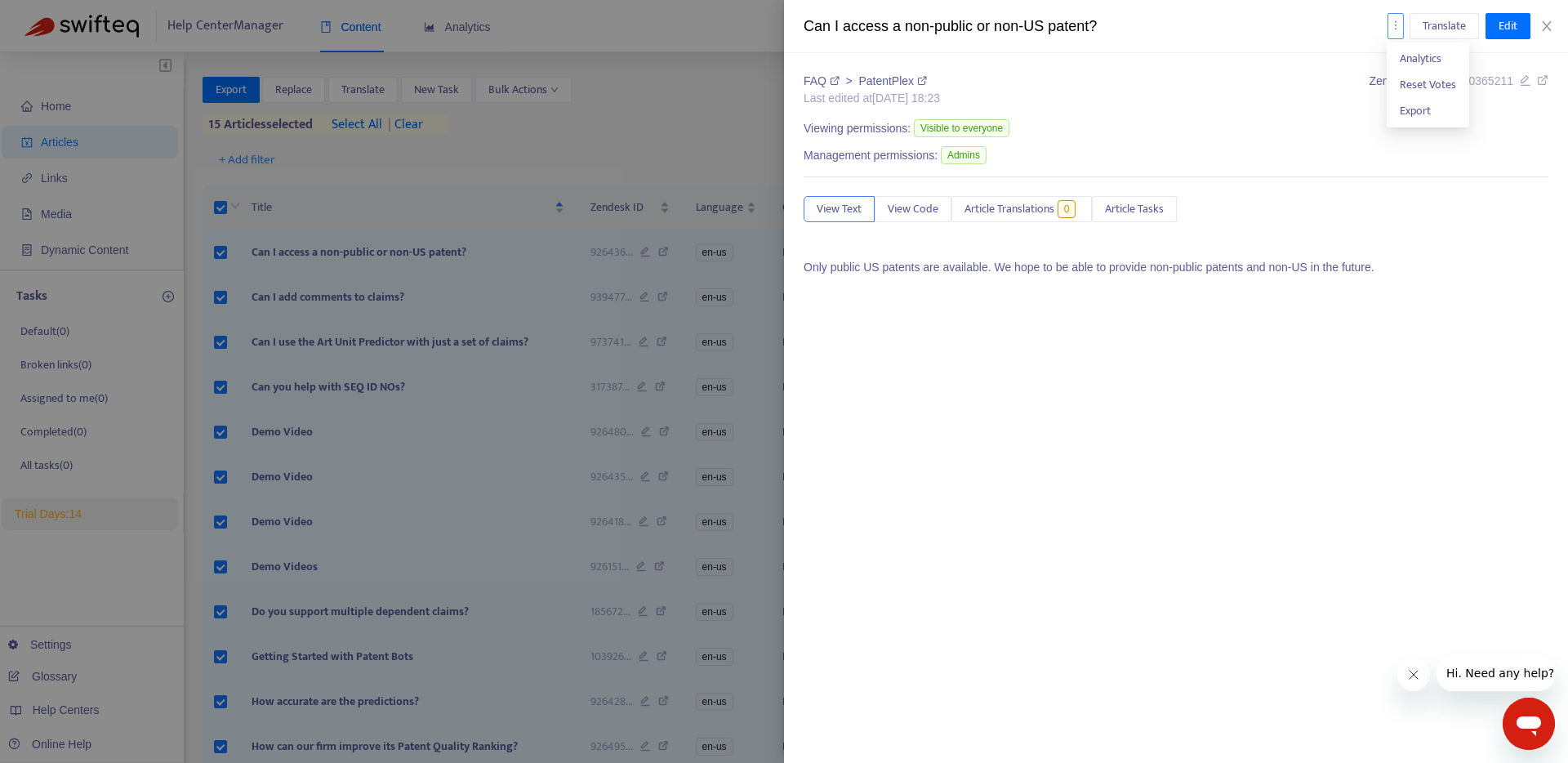
click at [1392, 19] on icon "more" at bounding box center [1395, 25] width 12 height 12
click at [1393, 33] on button "button" at bounding box center [1395, 26] width 16 height 26
click at [1410, 106] on span "Export" at bounding box center [1416, 110] width 31 height 18
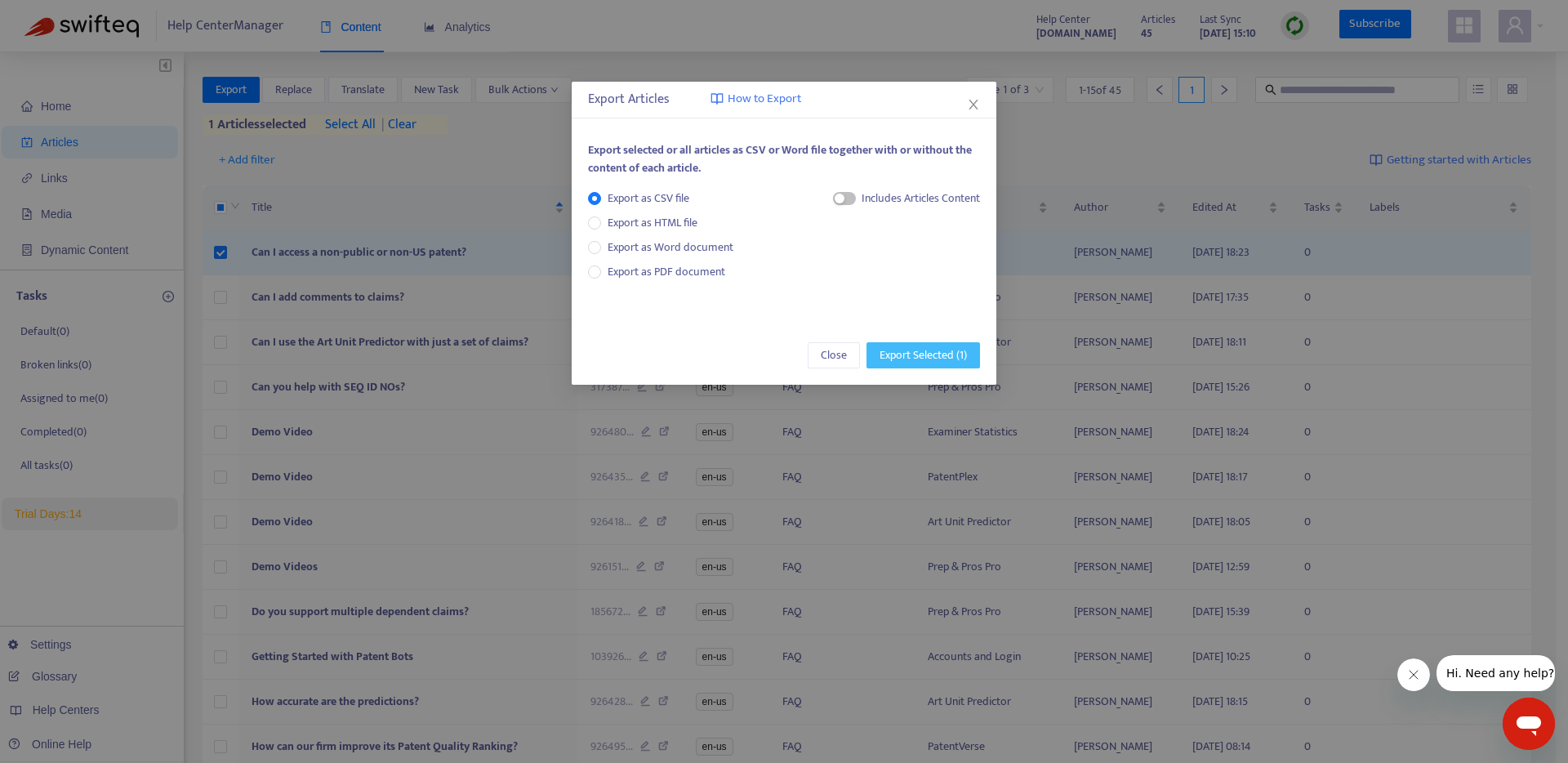
click at [931, 346] on span "Export Selected ( 1 )" at bounding box center [923, 355] width 88 height 18
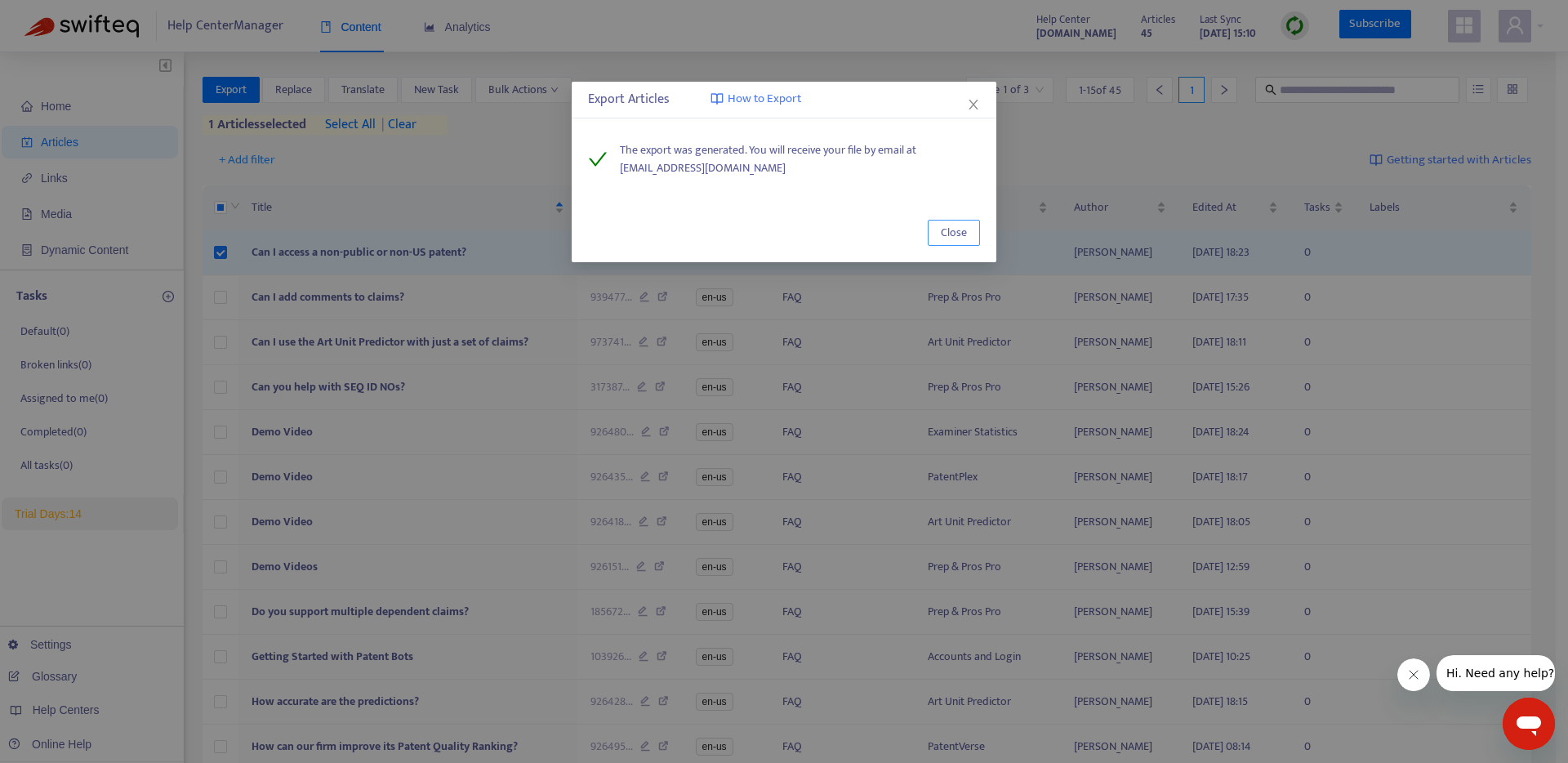
click at [966, 235] on span "Close" at bounding box center [954, 232] width 26 height 18
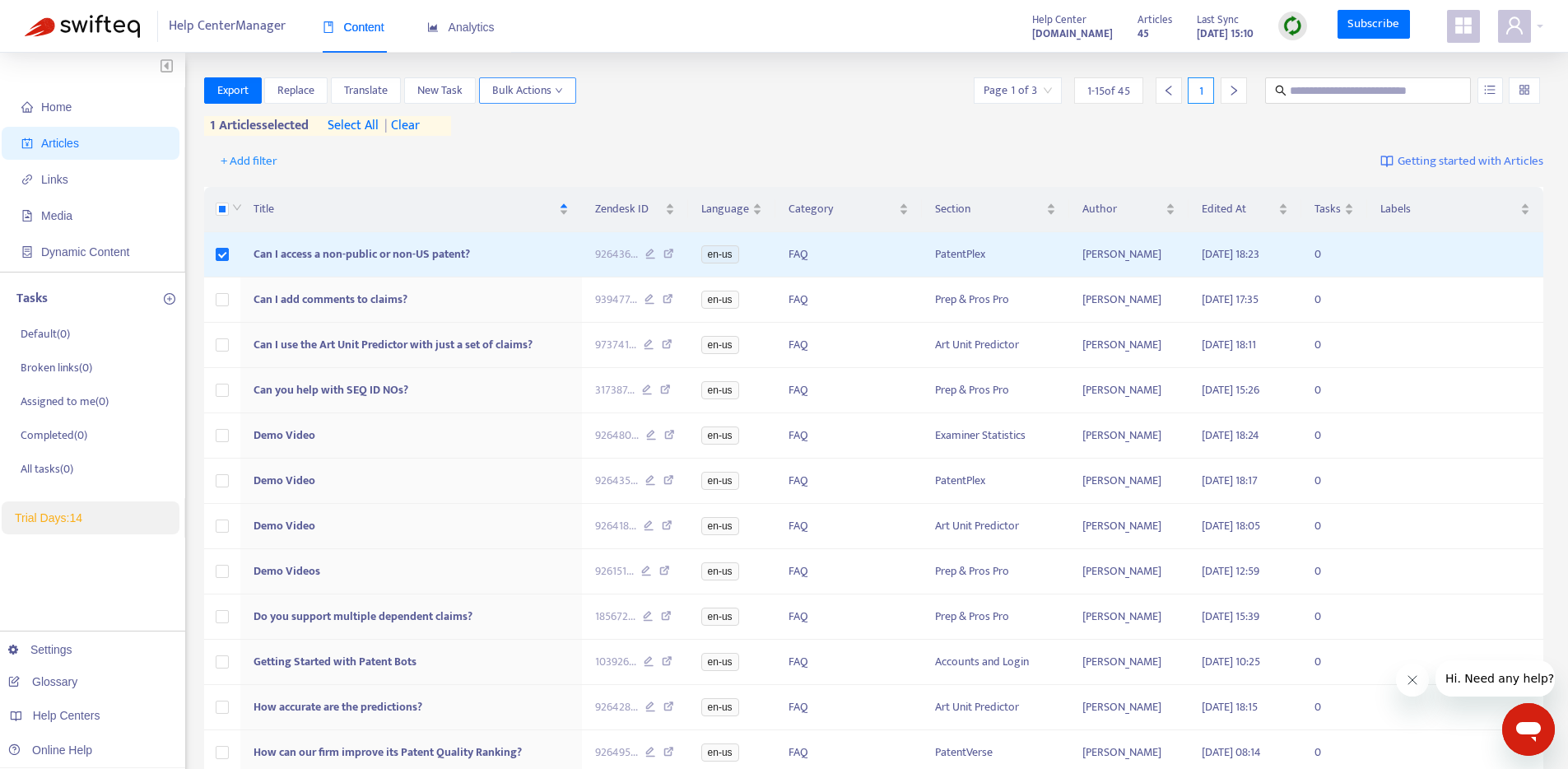
click at [568, 96] on button "Bulk Actions" at bounding box center [528, 90] width 97 height 26
click at [713, 158] on div "+ Add filter Getting started with Articles" at bounding box center [874, 162] width 1341 height 39
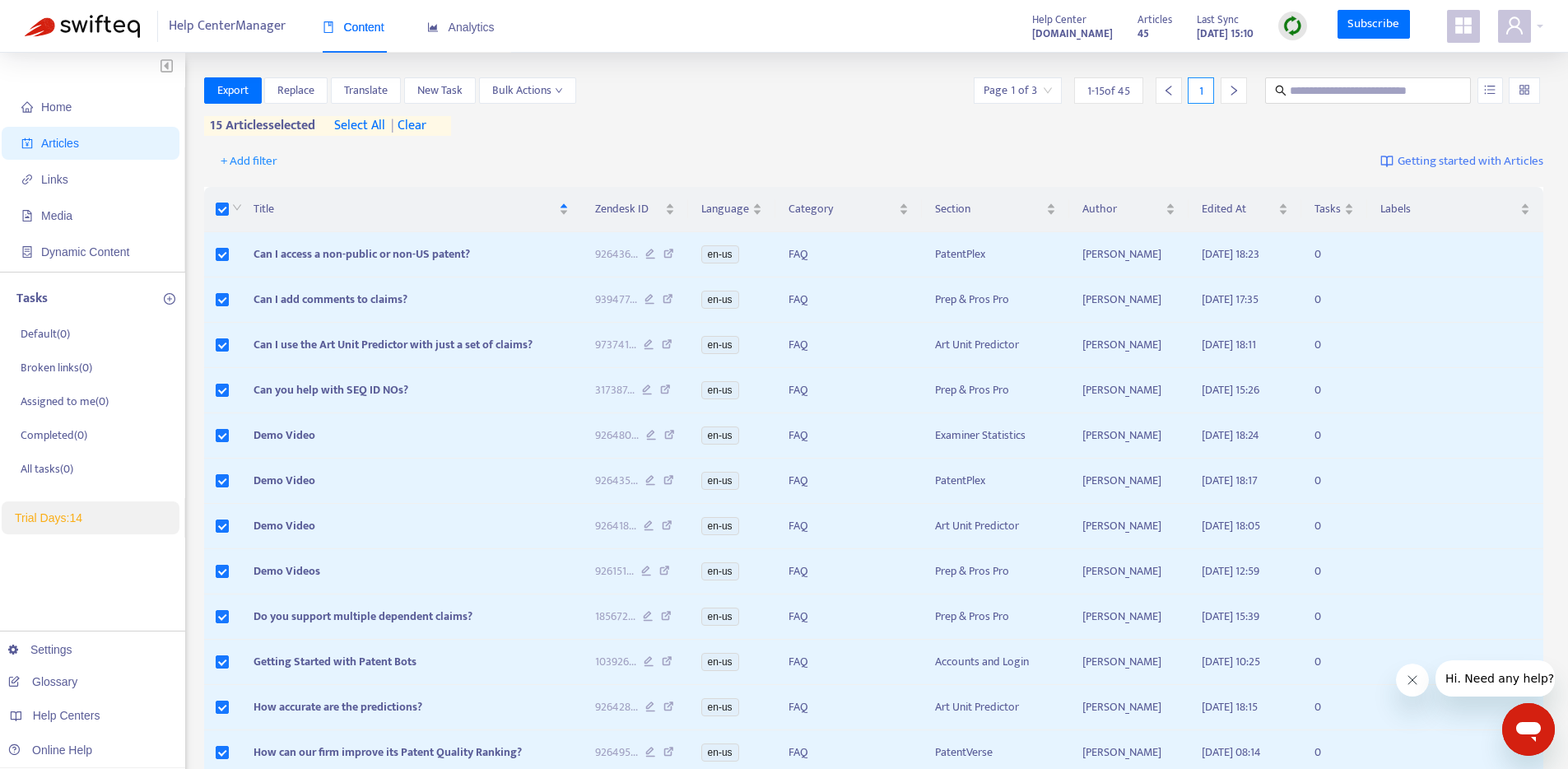
click at [377, 130] on span "select all" at bounding box center [360, 125] width 52 height 19
drag, startPoint x: 1253, startPoint y: 136, endPoint x: 1279, endPoint y: 136, distance: 26.0
click at [1253, 137] on div "Export Replace Translate New Task Bulk Actions Page 1 of 3 1 - 15 of 45 1 45 ar…" at bounding box center [874, 110] width 1341 height 65
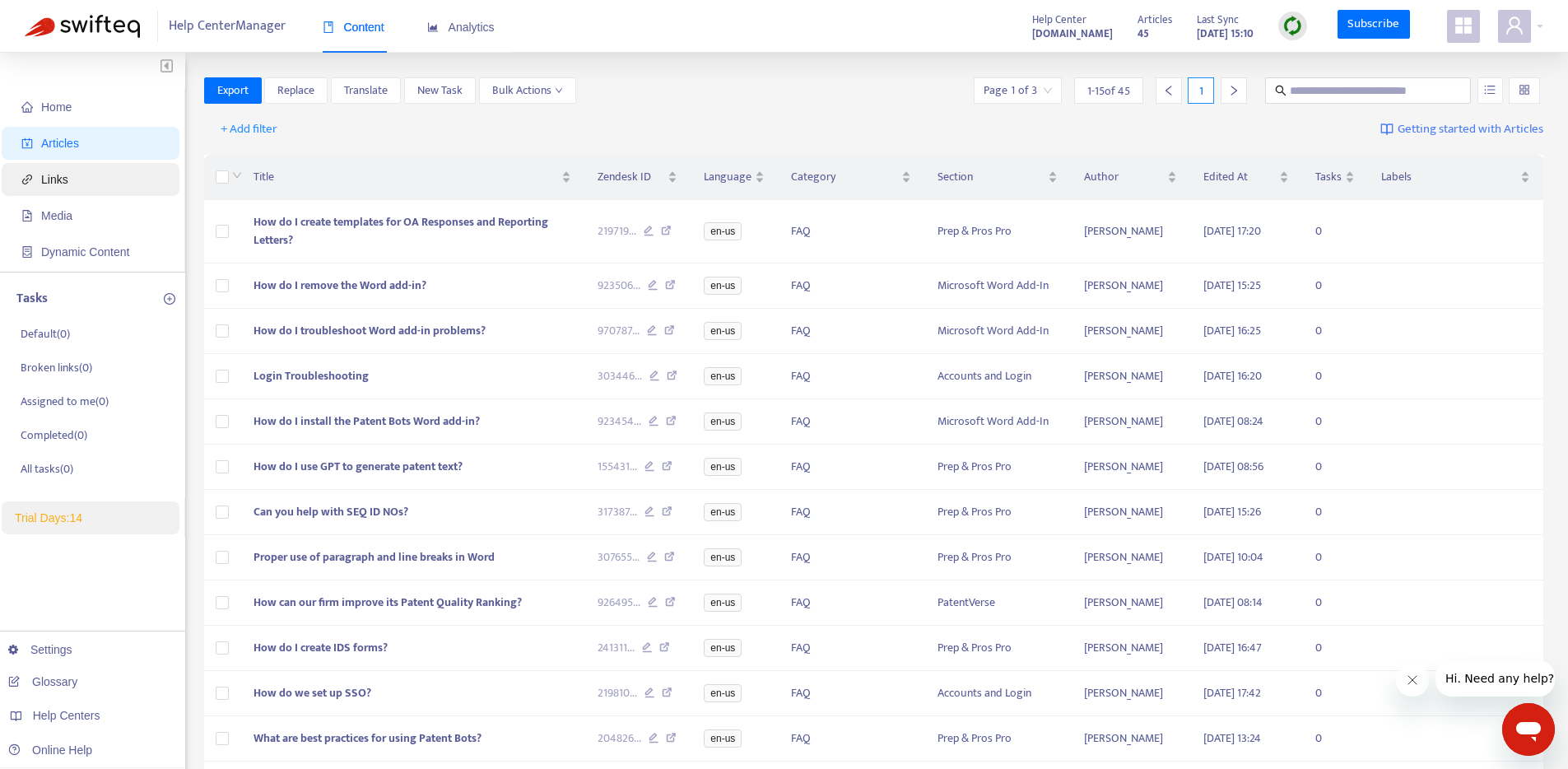
click at [55, 177] on span "Links" at bounding box center [54, 180] width 27 height 14
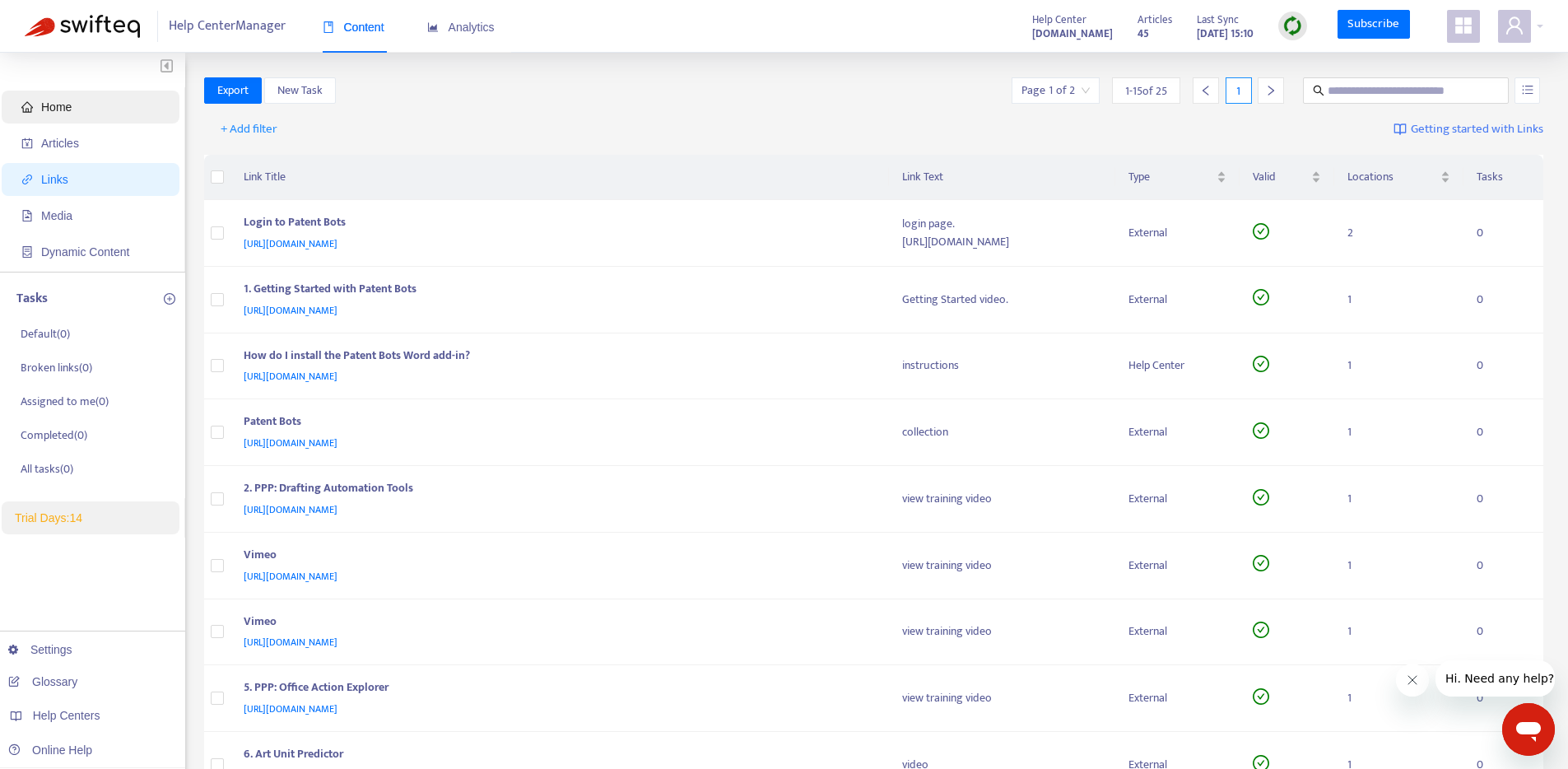
click at [73, 102] on span "Home" at bounding box center [93, 107] width 145 height 33
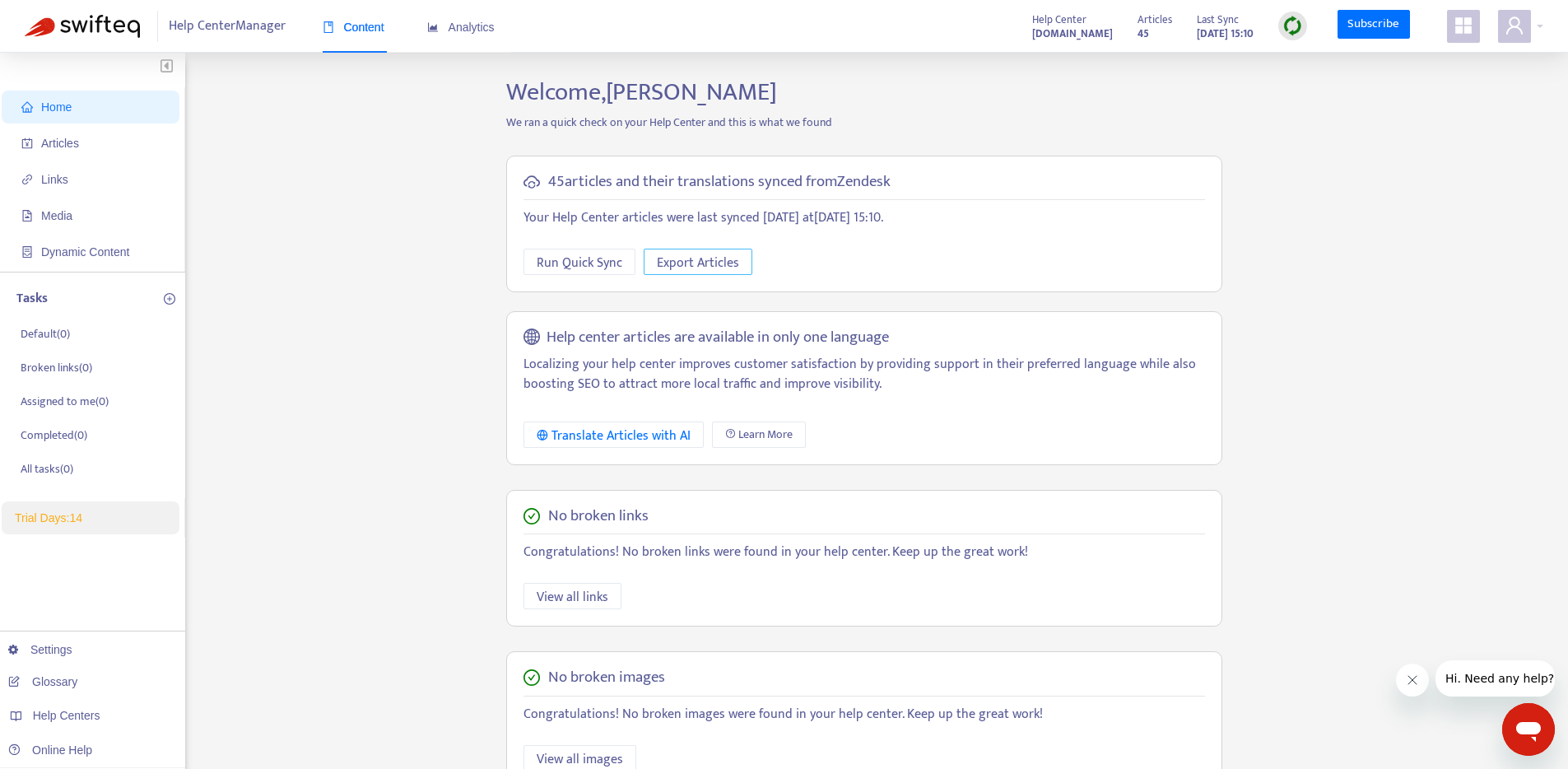
click at [694, 262] on span "Export Articles" at bounding box center [698, 262] width 83 height 20
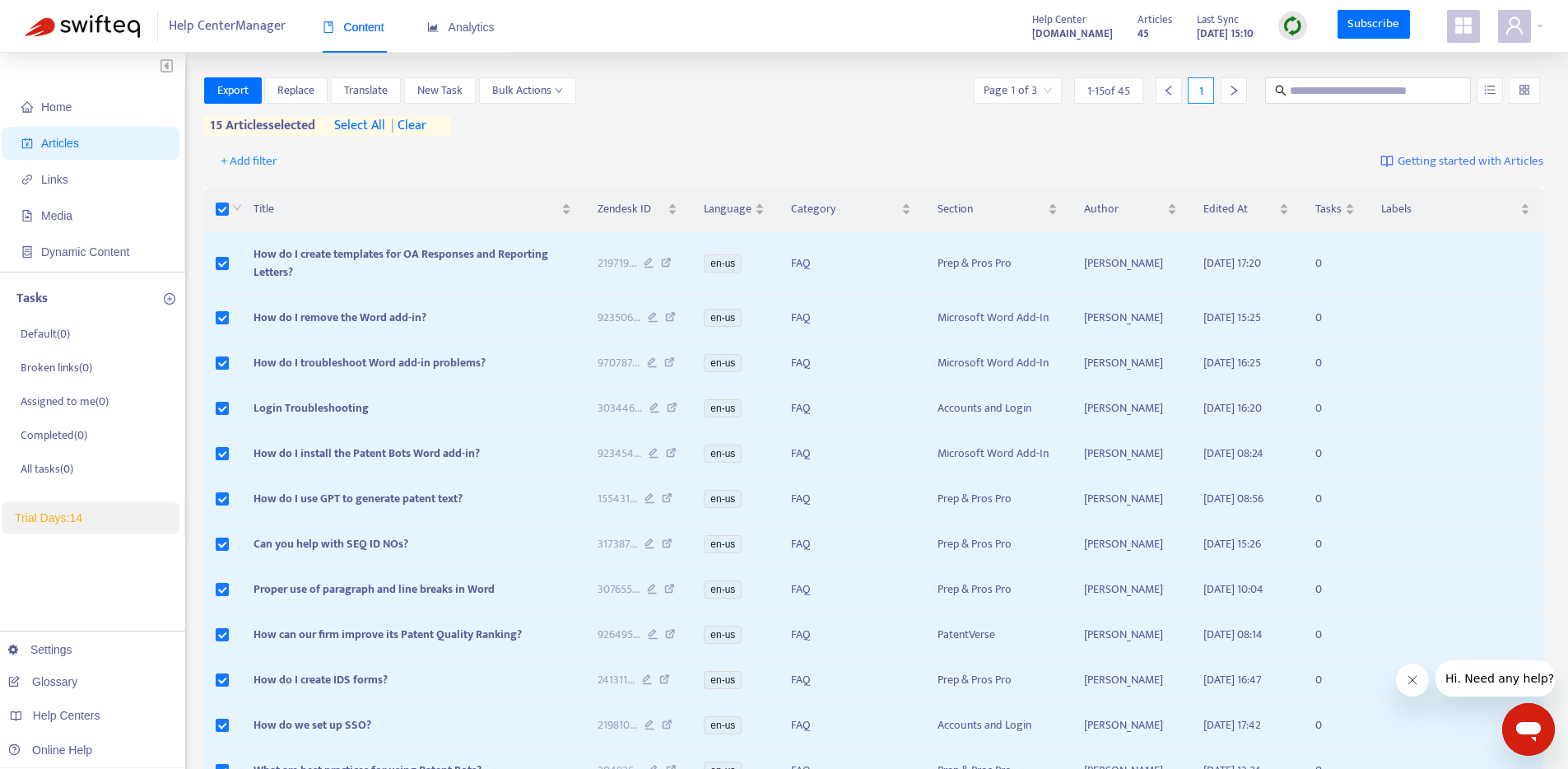
click at [361, 126] on span "select all" at bounding box center [360, 125] width 52 height 19
click at [243, 91] on span "Export" at bounding box center [233, 90] width 31 height 18
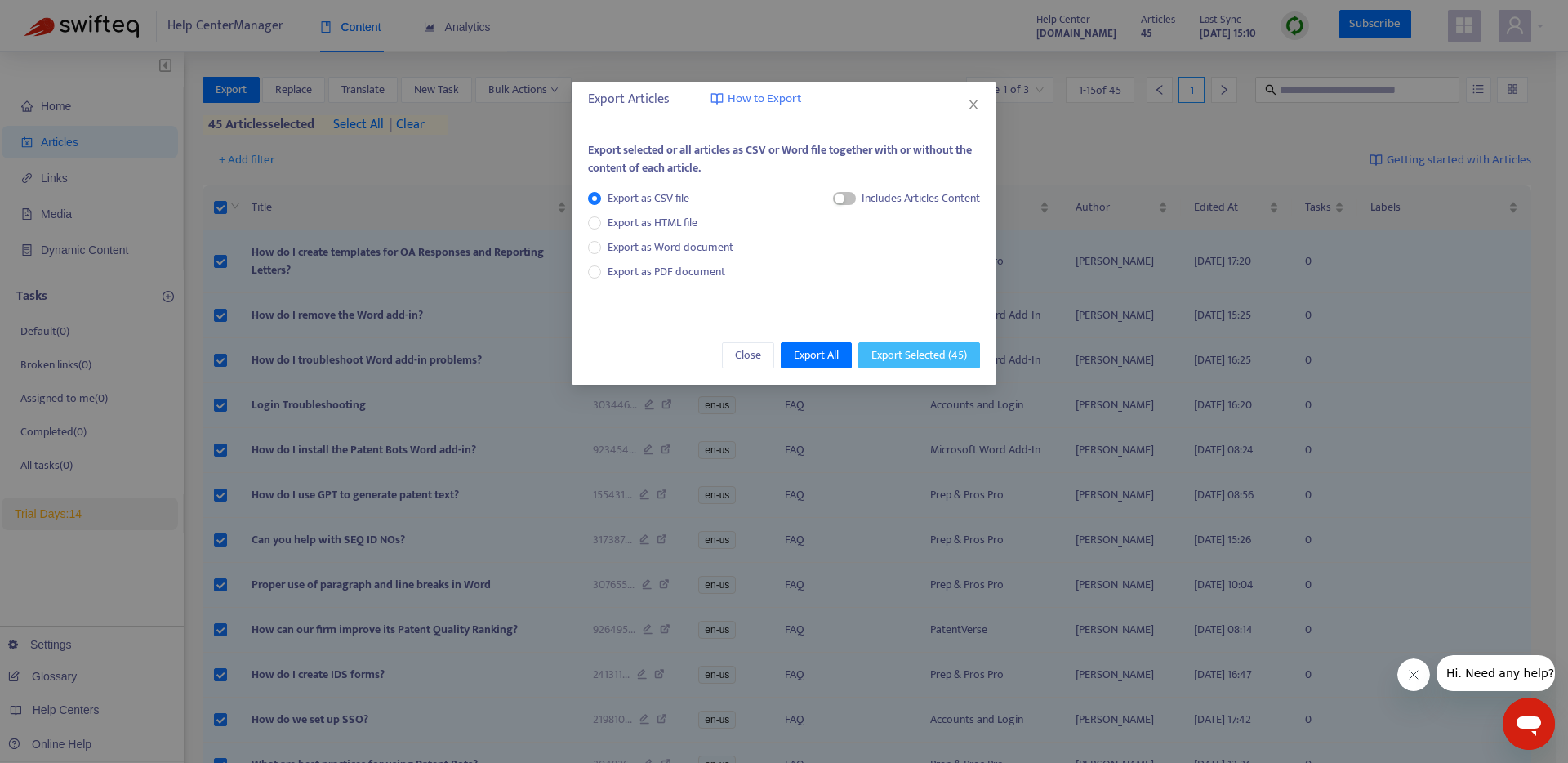
click at [922, 358] on span "Export Selected ( 45 )" at bounding box center [919, 355] width 95 height 18
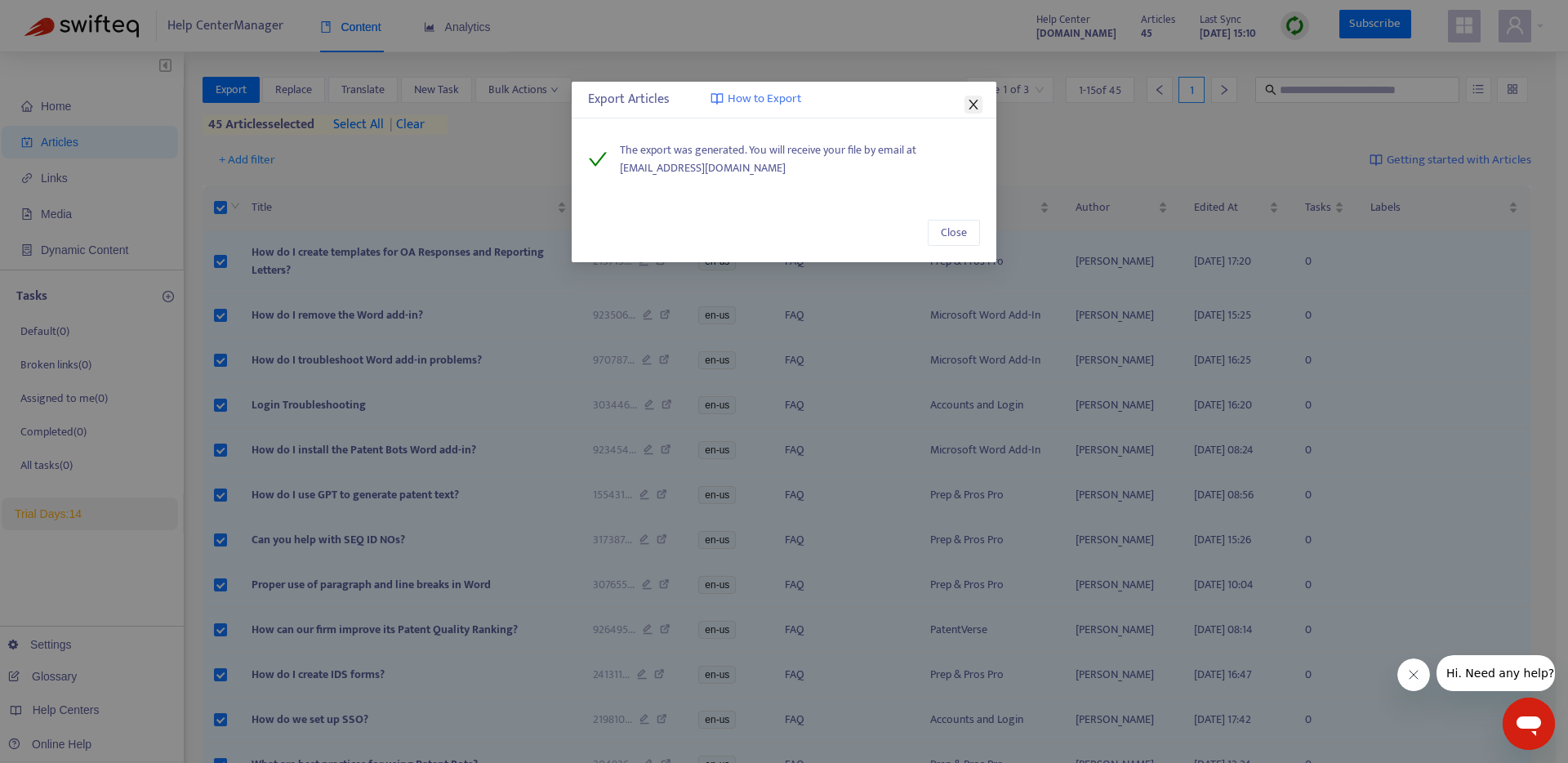
click at [972, 100] on icon "close" at bounding box center [974, 105] width 14 height 14
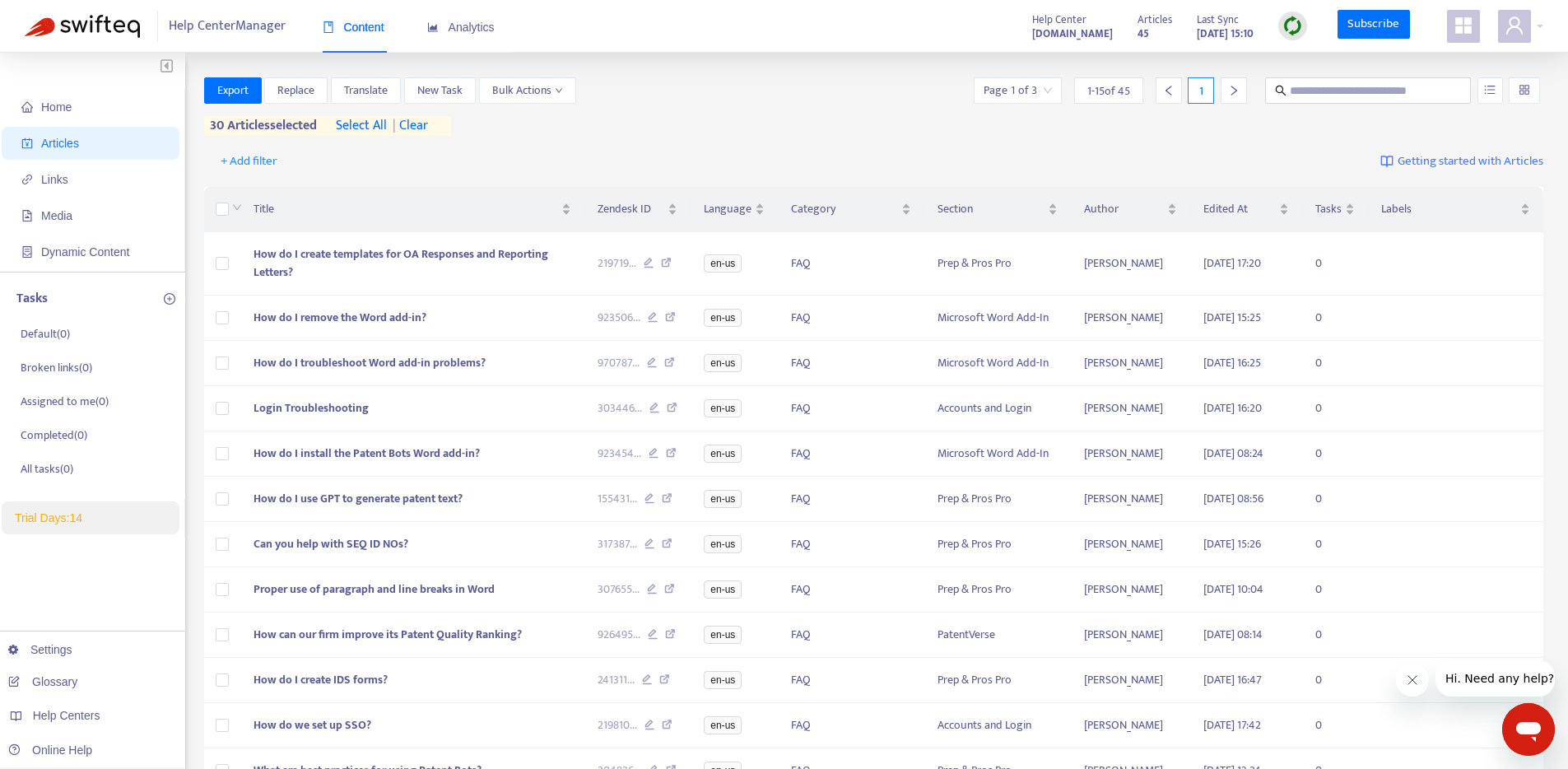
click at [1054, 34] on strong "help.patentbots.com" at bounding box center [1072, 33] width 81 height 18
